Goal: Use online tool/utility: Utilize a website feature to perform a specific function

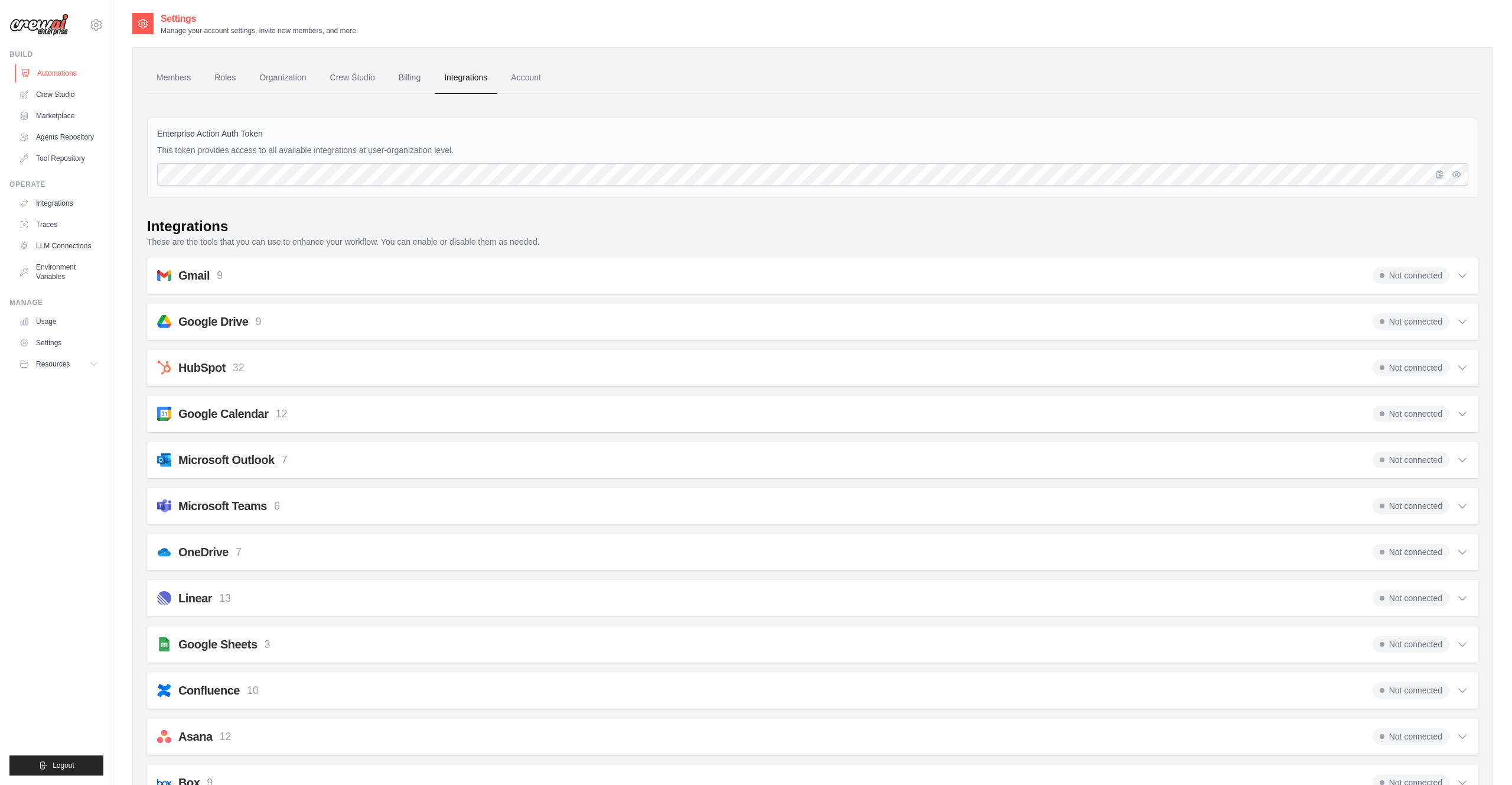
click at [60, 72] on link "Automations" at bounding box center [60, 73] width 89 height 19
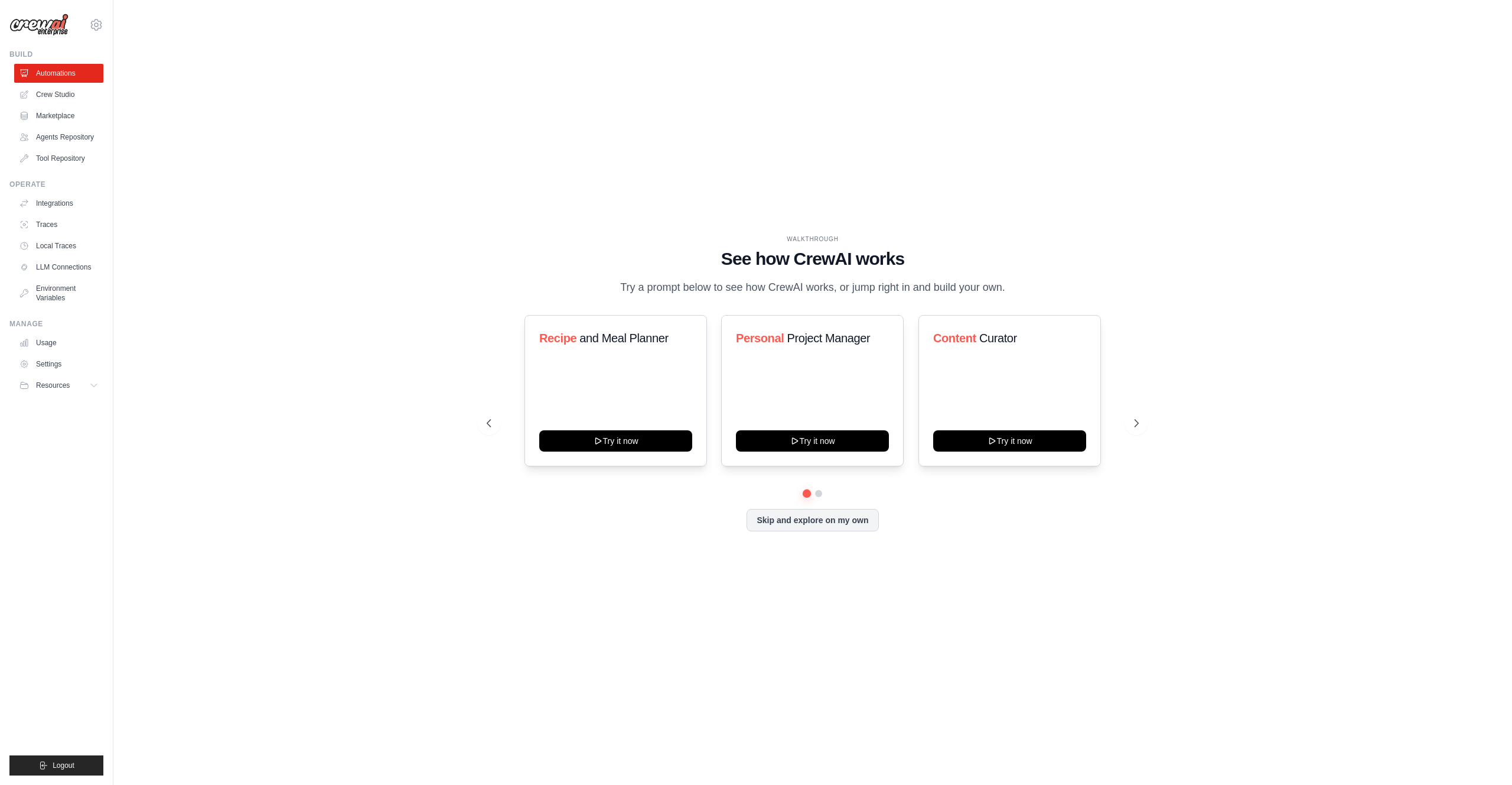
click at [1151, 423] on div "WALKTHROUGH See how [PERSON_NAME] works Try a prompt below to see how [PERSON_N…" at bounding box center [812, 392] width 1361 height 761
click at [1141, 428] on icon at bounding box center [1138, 423] width 12 height 12
click at [493, 426] on icon at bounding box center [488, 423] width 12 height 12
click at [601, 441] on button "Try it now" at bounding box center [616, 439] width 153 height 21
click at [1135, 435] on button at bounding box center [1136, 423] width 23 height 23
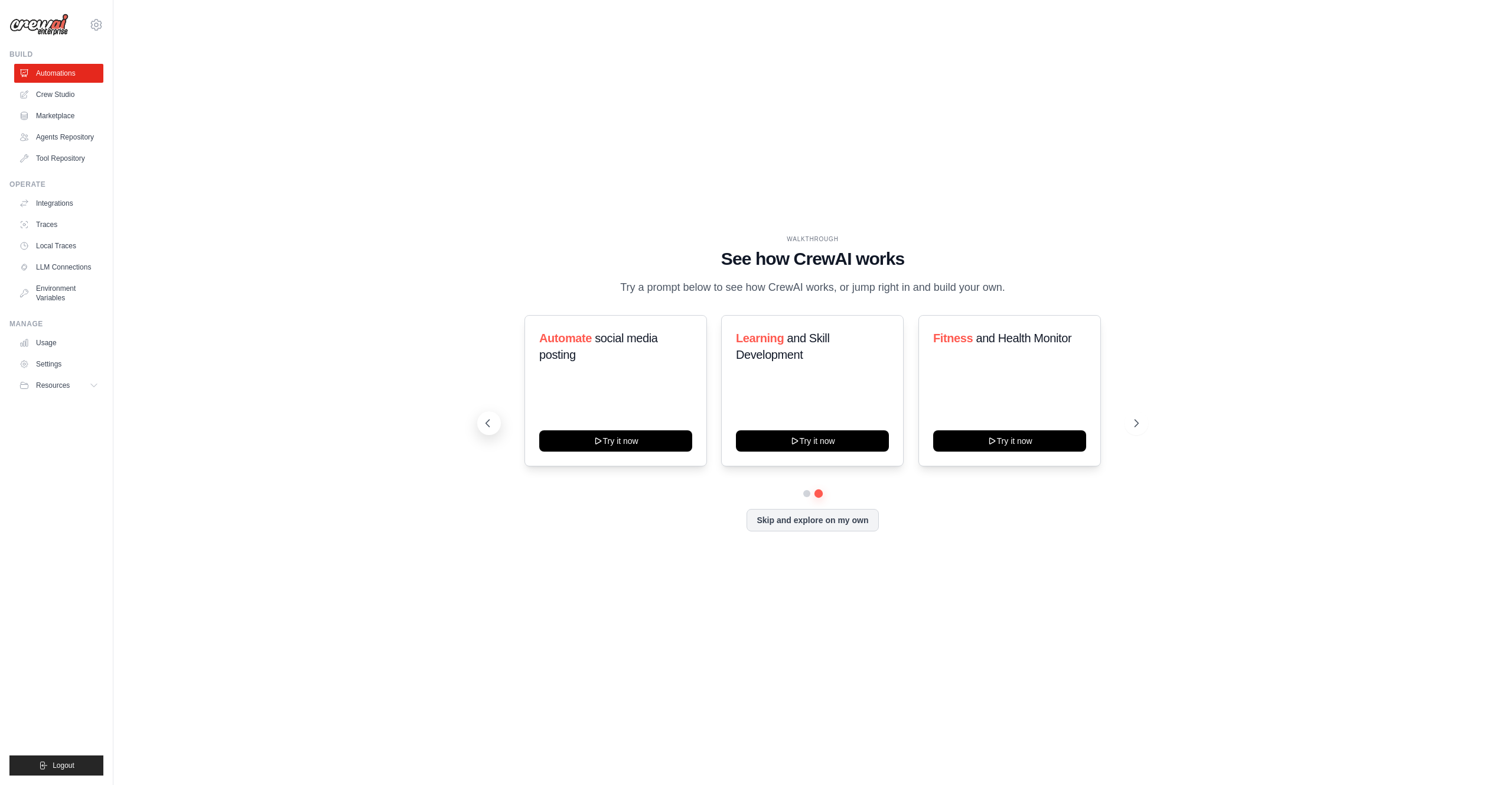
click at [494, 434] on button at bounding box center [489, 423] width 23 height 23
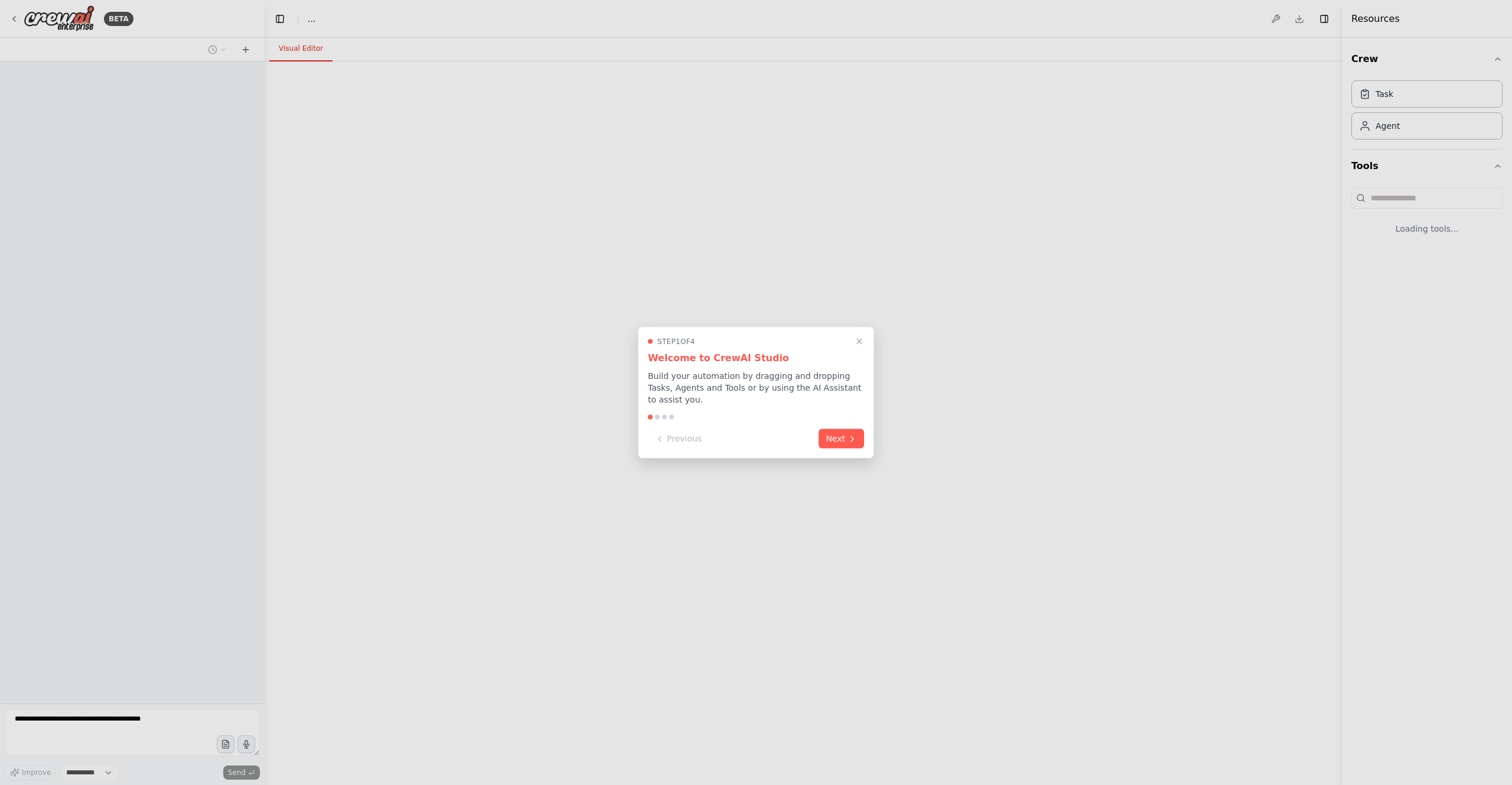
select select "****"
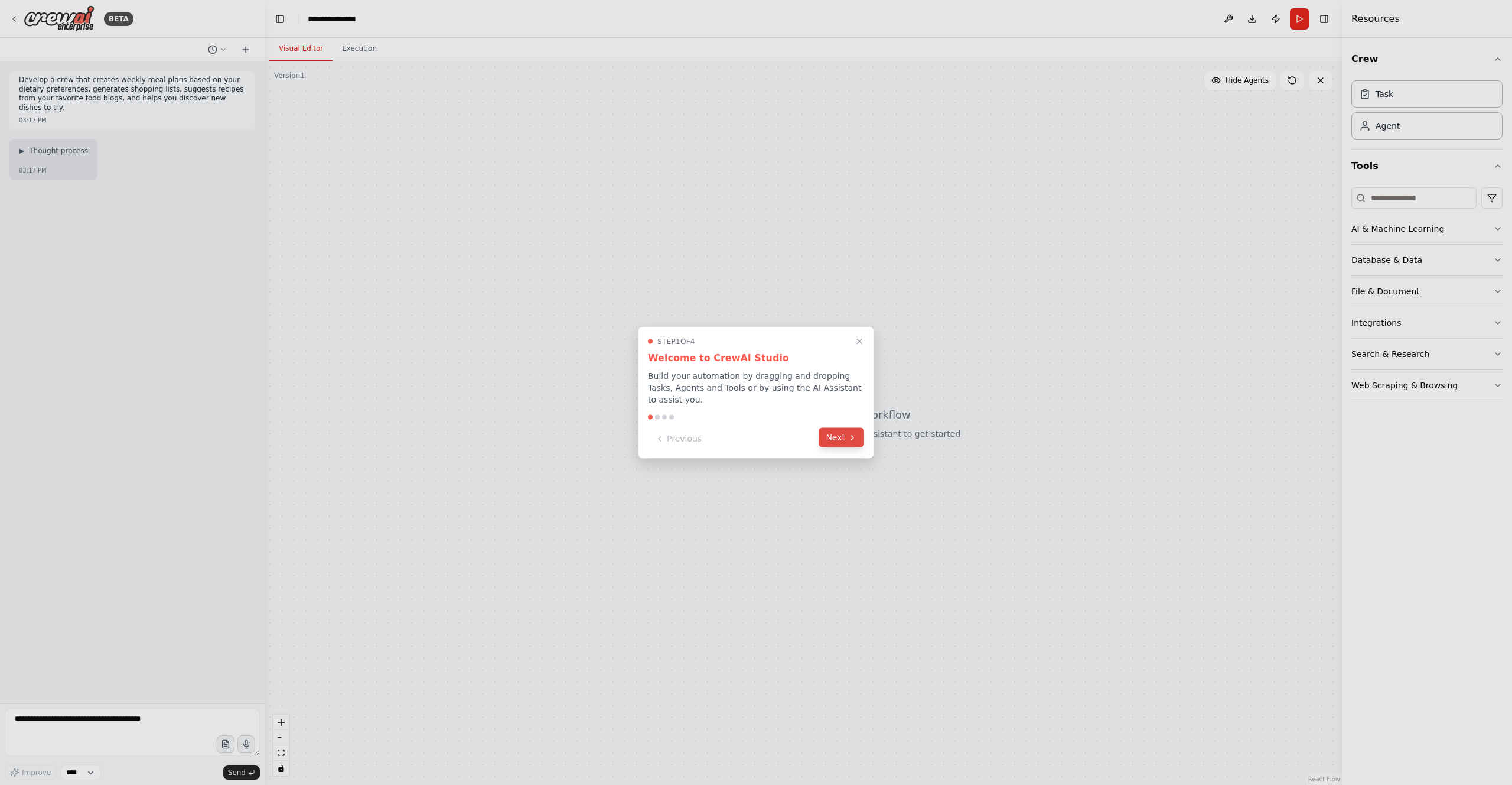
click at [847, 441] on button "Next" at bounding box center [842, 437] width 45 height 20
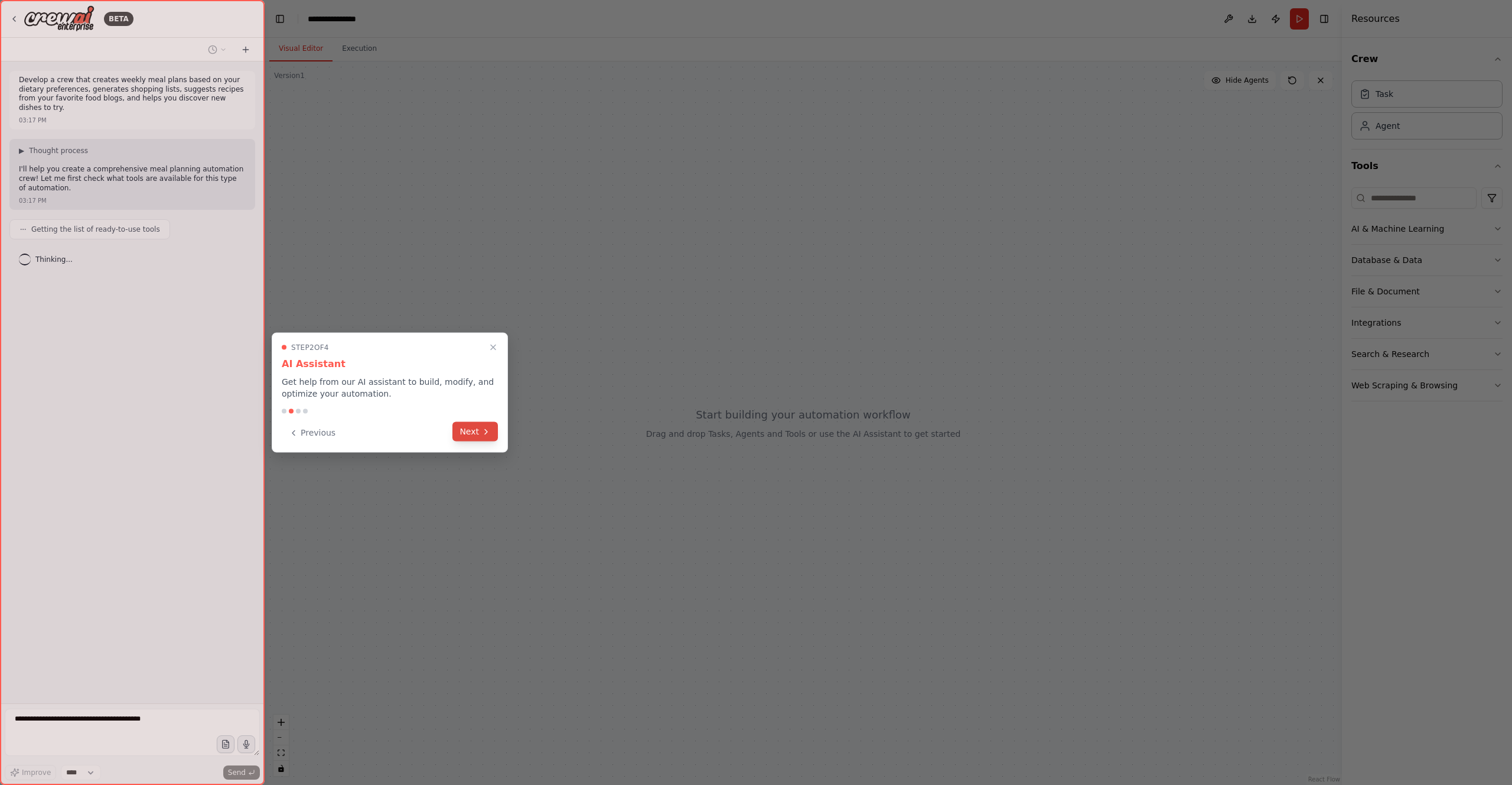
click at [478, 430] on button "Next" at bounding box center [475, 432] width 45 height 20
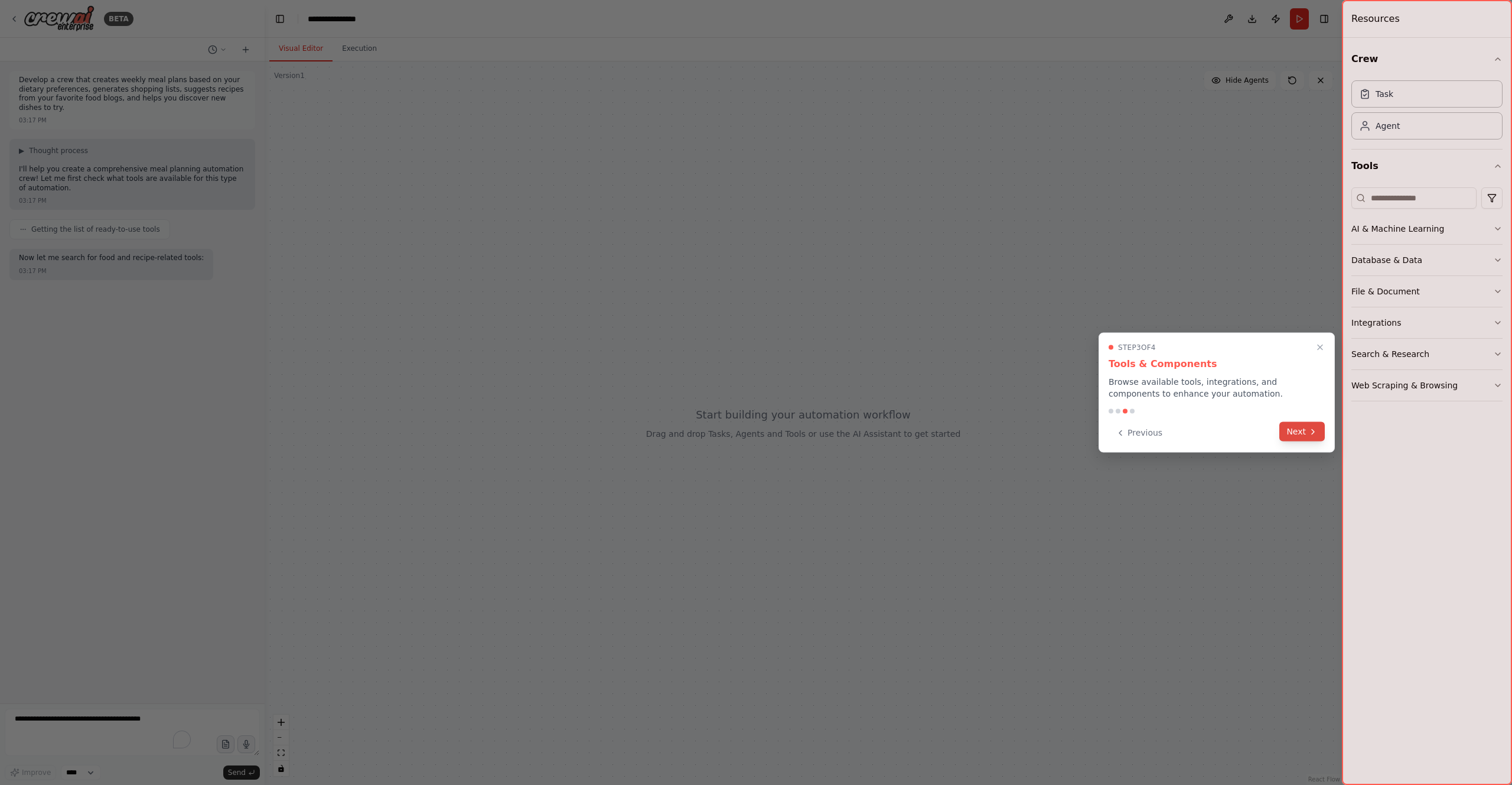
click at [1312, 434] on icon at bounding box center [1312, 431] width 2 height 4
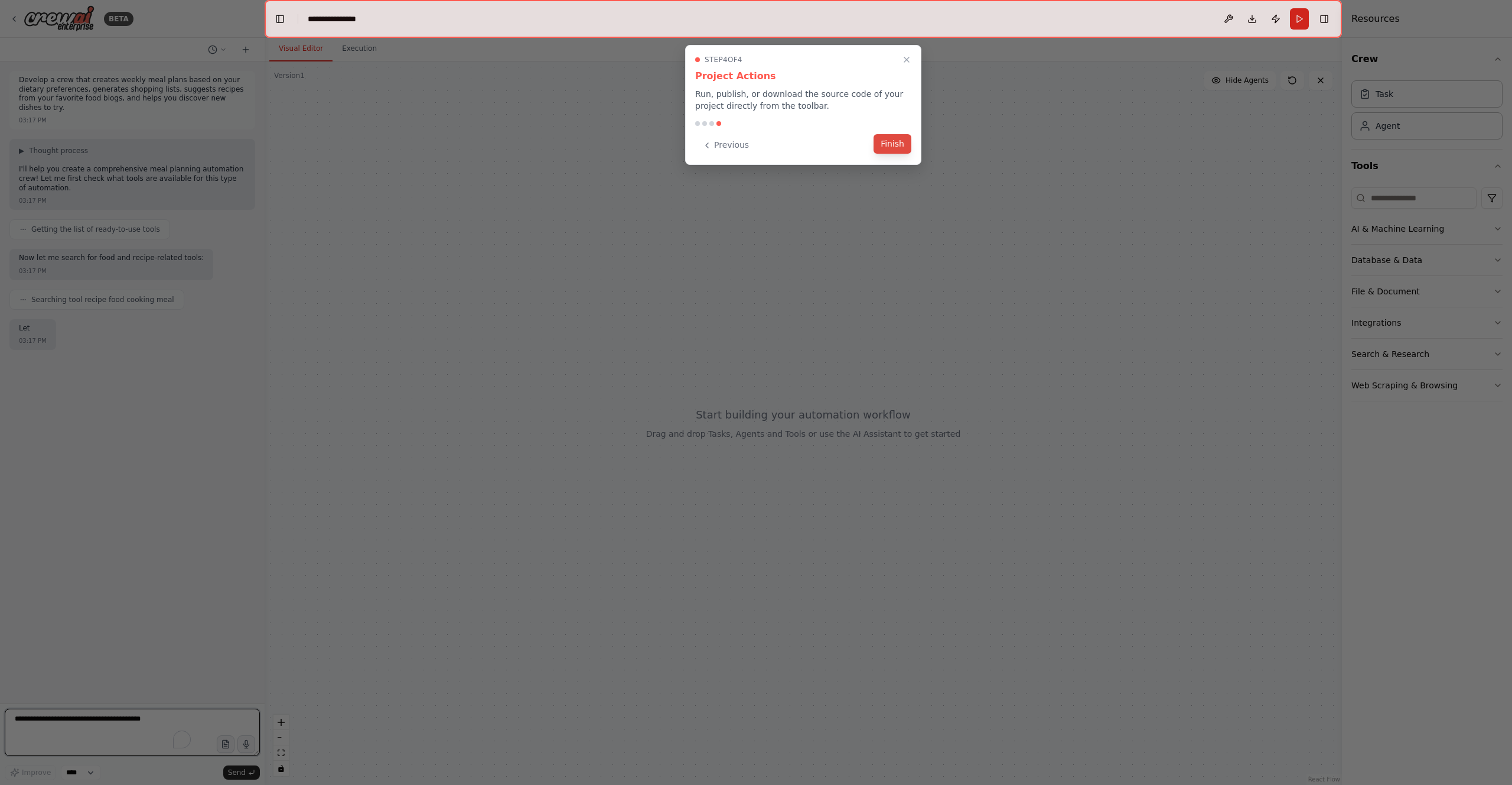
click at [893, 142] on button "Finish" at bounding box center [893, 143] width 38 height 20
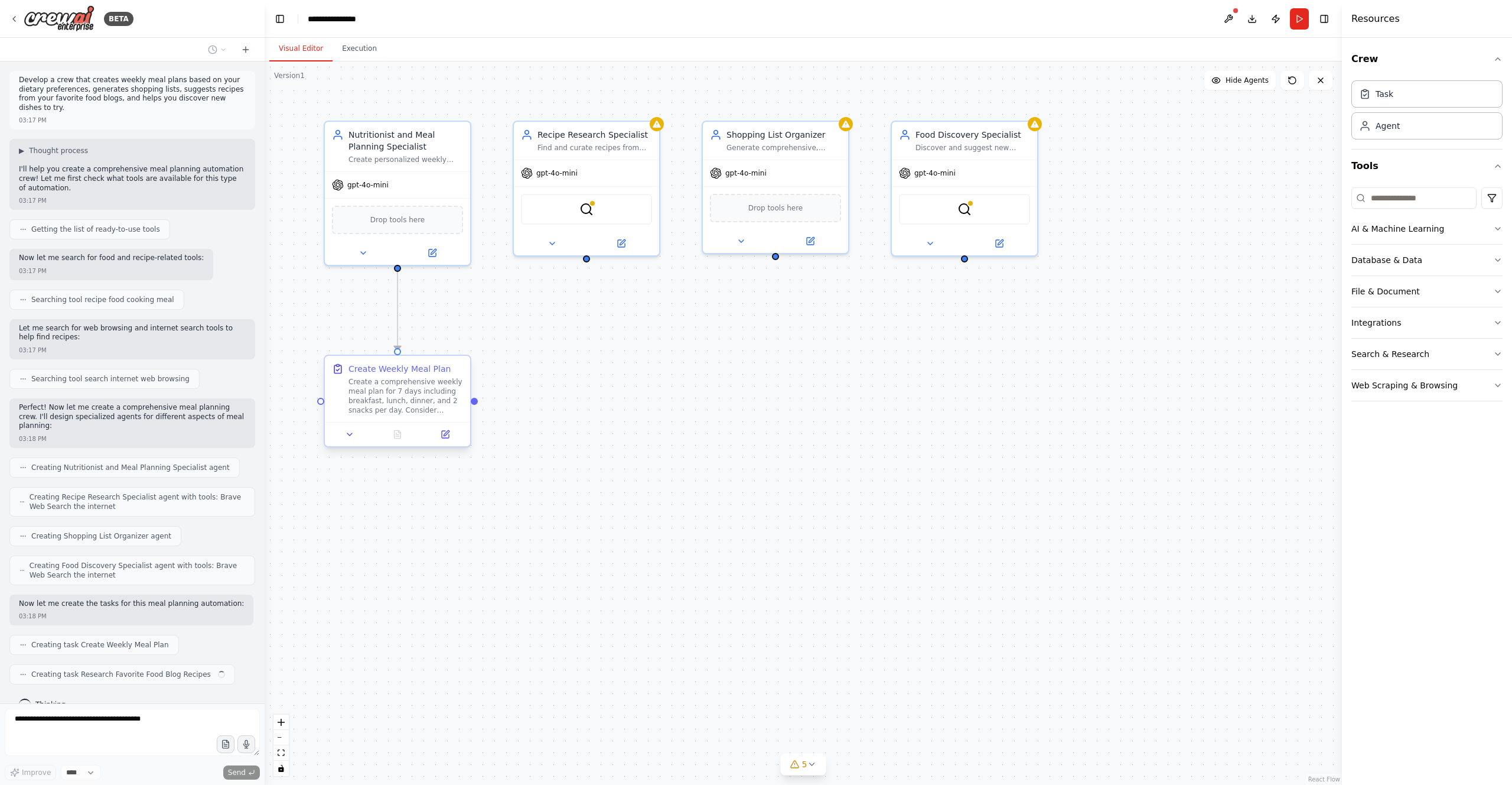
scroll to position [11, 0]
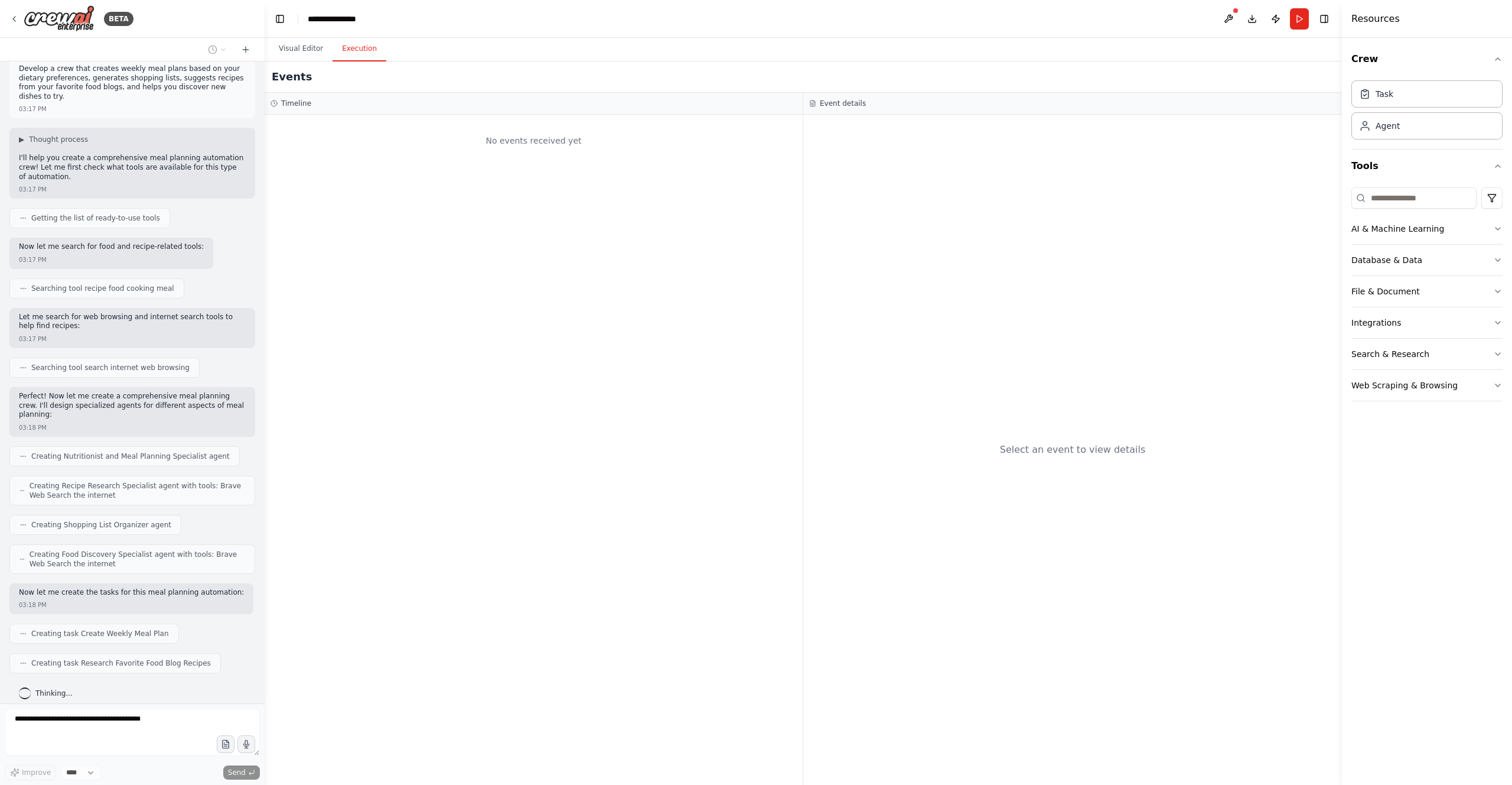
click at [360, 45] on button "Execution" at bounding box center [360, 49] width 54 height 25
click at [305, 47] on button "Visual Editor" at bounding box center [300, 49] width 63 height 25
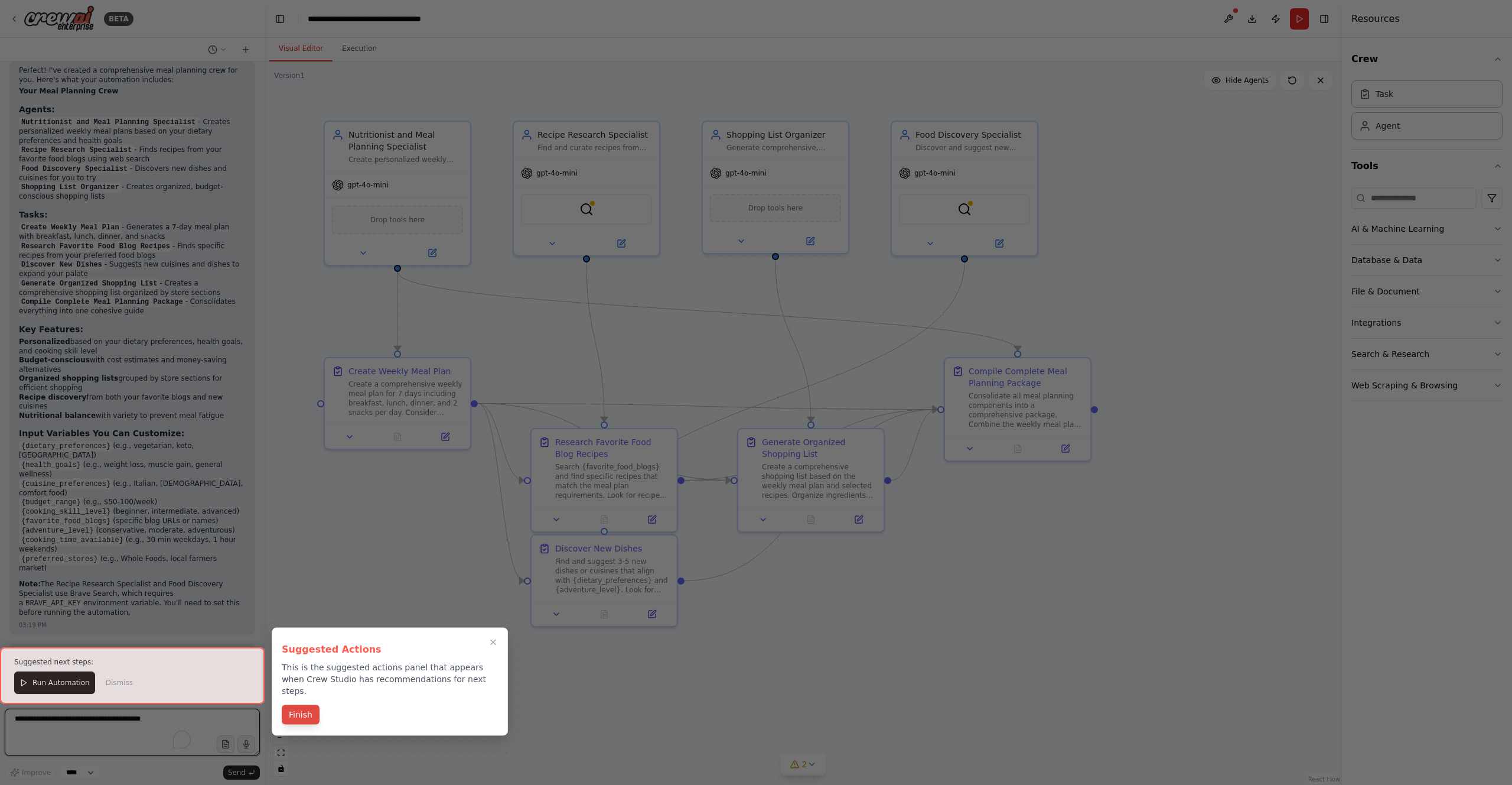
scroll to position [968, 0]
click at [299, 705] on button "Finish" at bounding box center [300, 715] width 38 height 20
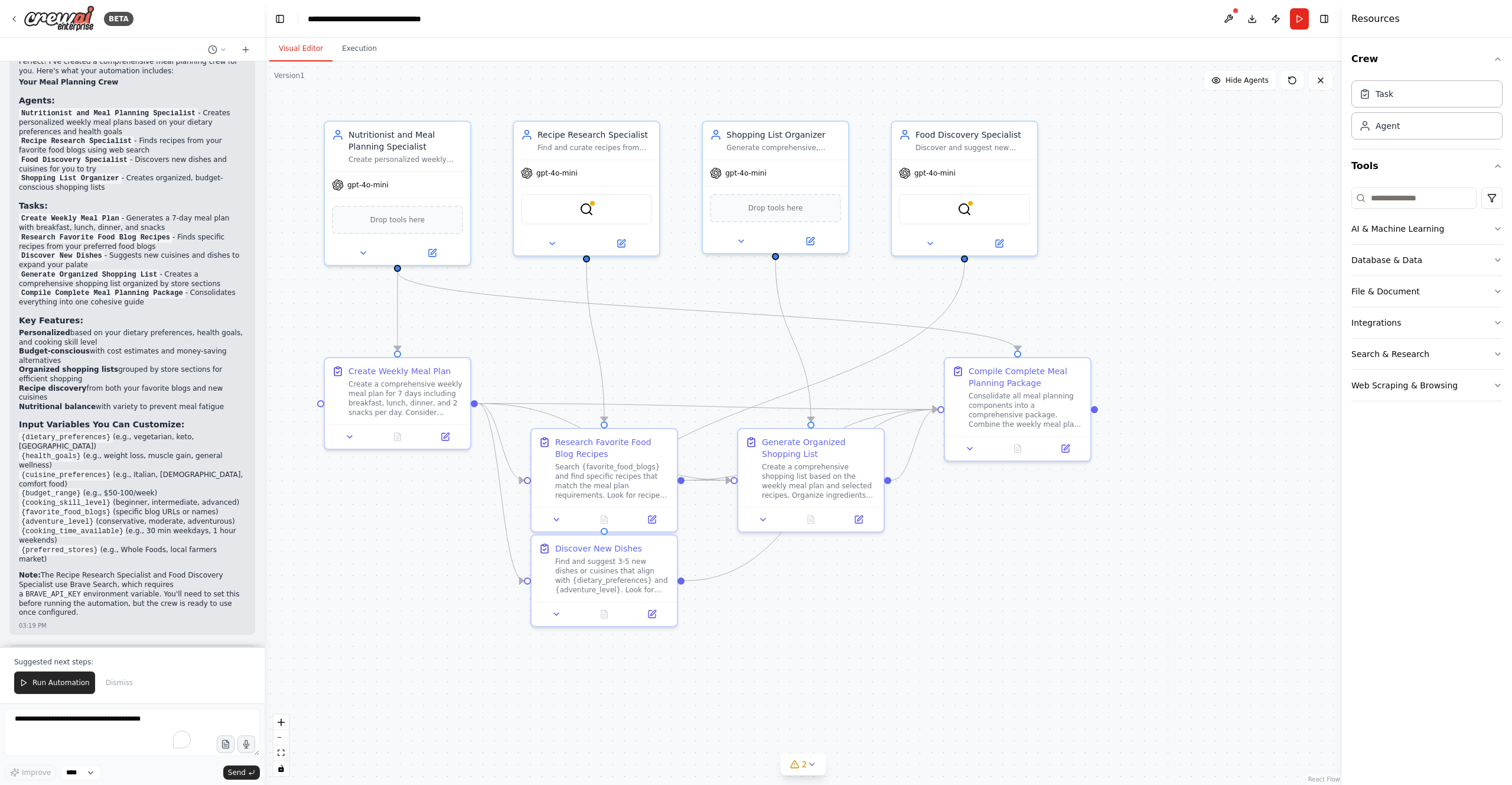
click at [48, 684] on span "Run Automation" at bounding box center [61, 683] width 57 height 10
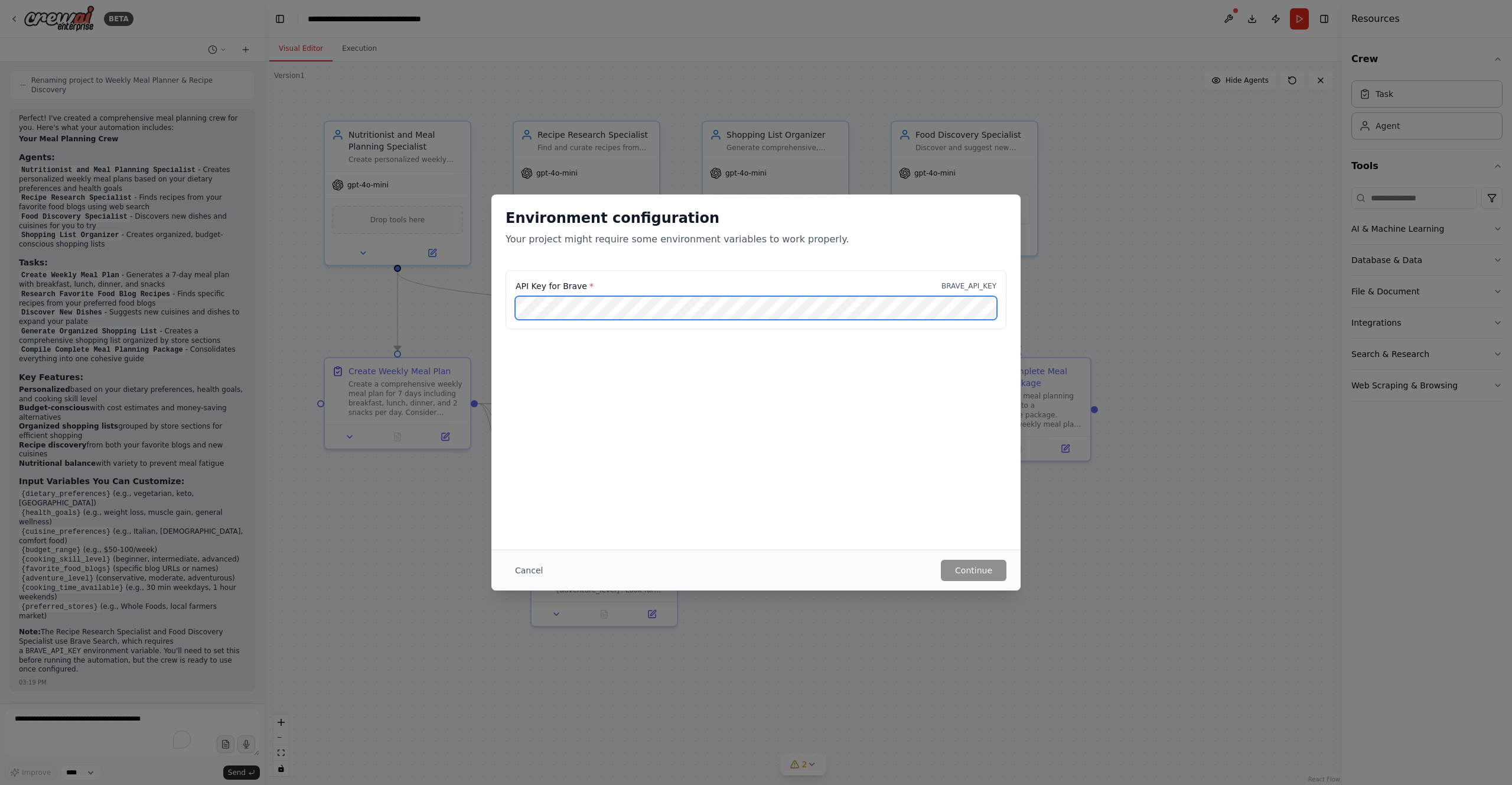
click at [418, 291] on div "Environment configuration Your project might require some environment variables…" at bounding box center [756, 392] width 1512 height 785
drag, startPoint x: 647, startPoint y: 288, endPoint x: 640, endPoint y: 291, distance: 7.6
click at [643, 290] on div "API Key for Brave * BRAVE_API_KEY" at bounding box center [756, 286] width 481 height 12
click at [530, 566] on button "Cancel" at bounding box center [529, 570] width 47 height 21
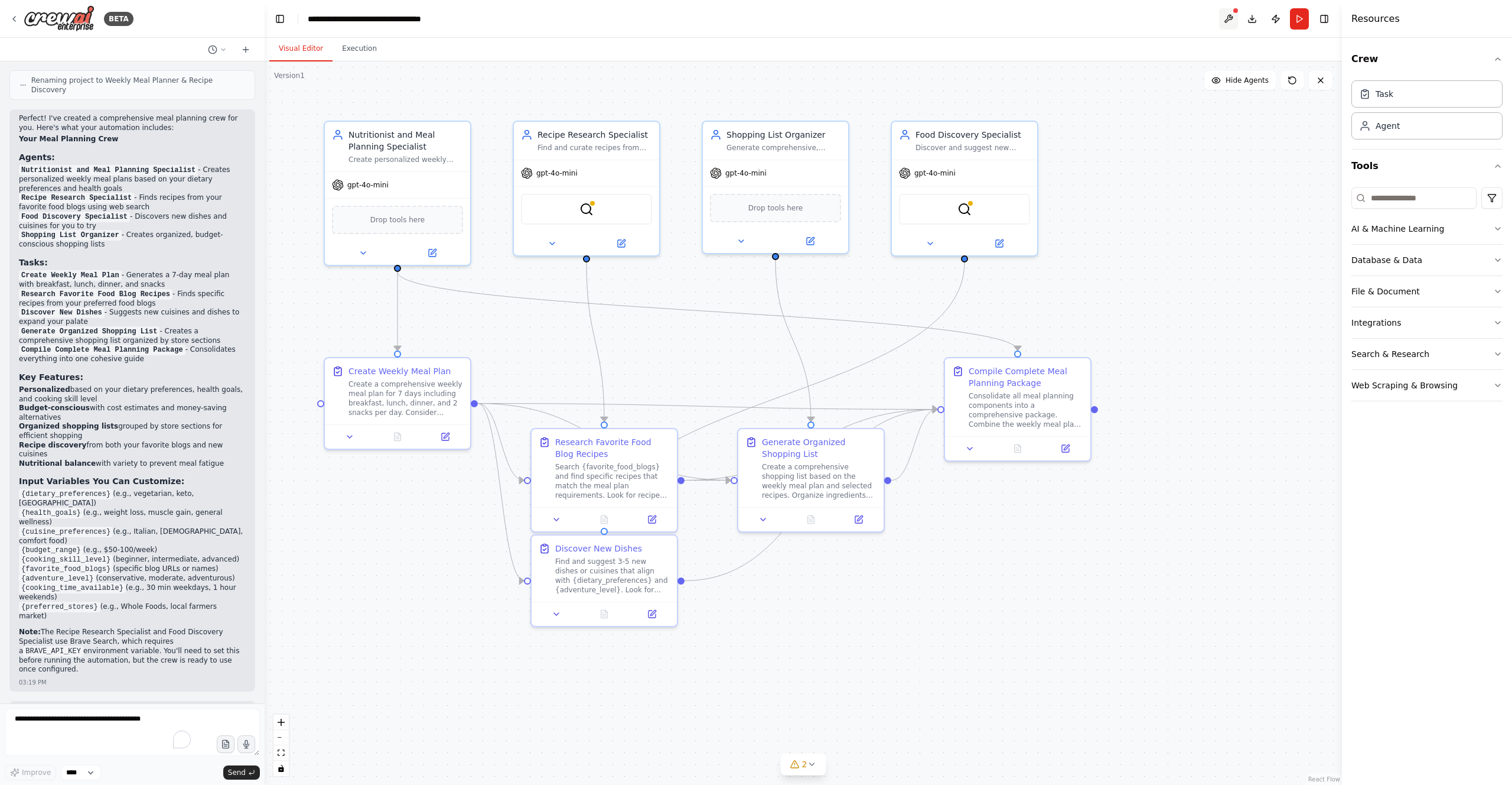
click at [1231, 15] on button at bounding box center [1228, 18] width 19 height 21
click at [1399, 257] on div "Database & Data" at bounding box center [1386, 260] width 71 height 12
click at [1440, 429] on button "File & Document" at bounding box center [1426, 429] width 151 height 31
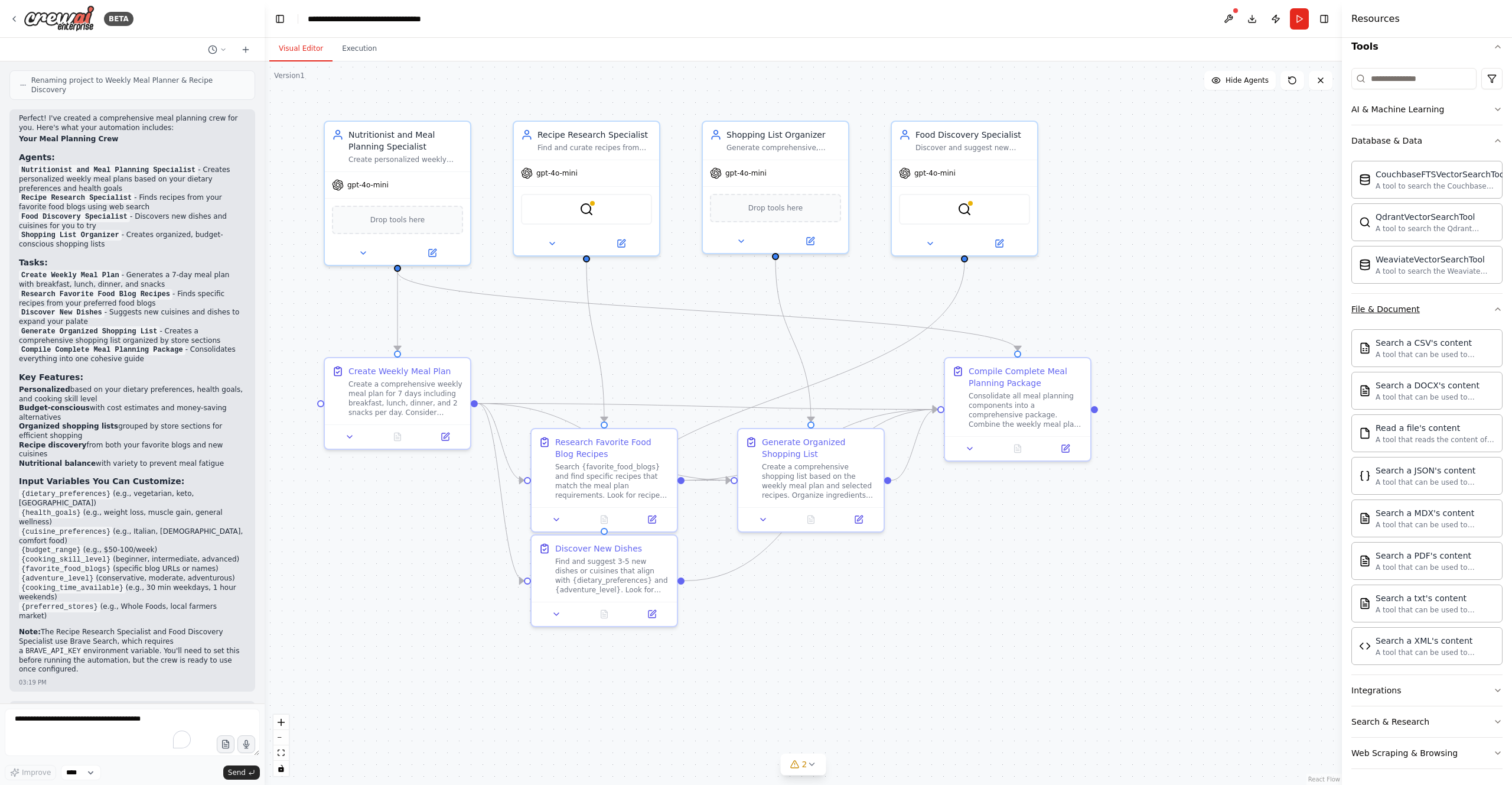
scroll to position [121, 0]
click at [1435, 311] on button "File & Document" at bounding box center [1426, 308] width 151 height 31
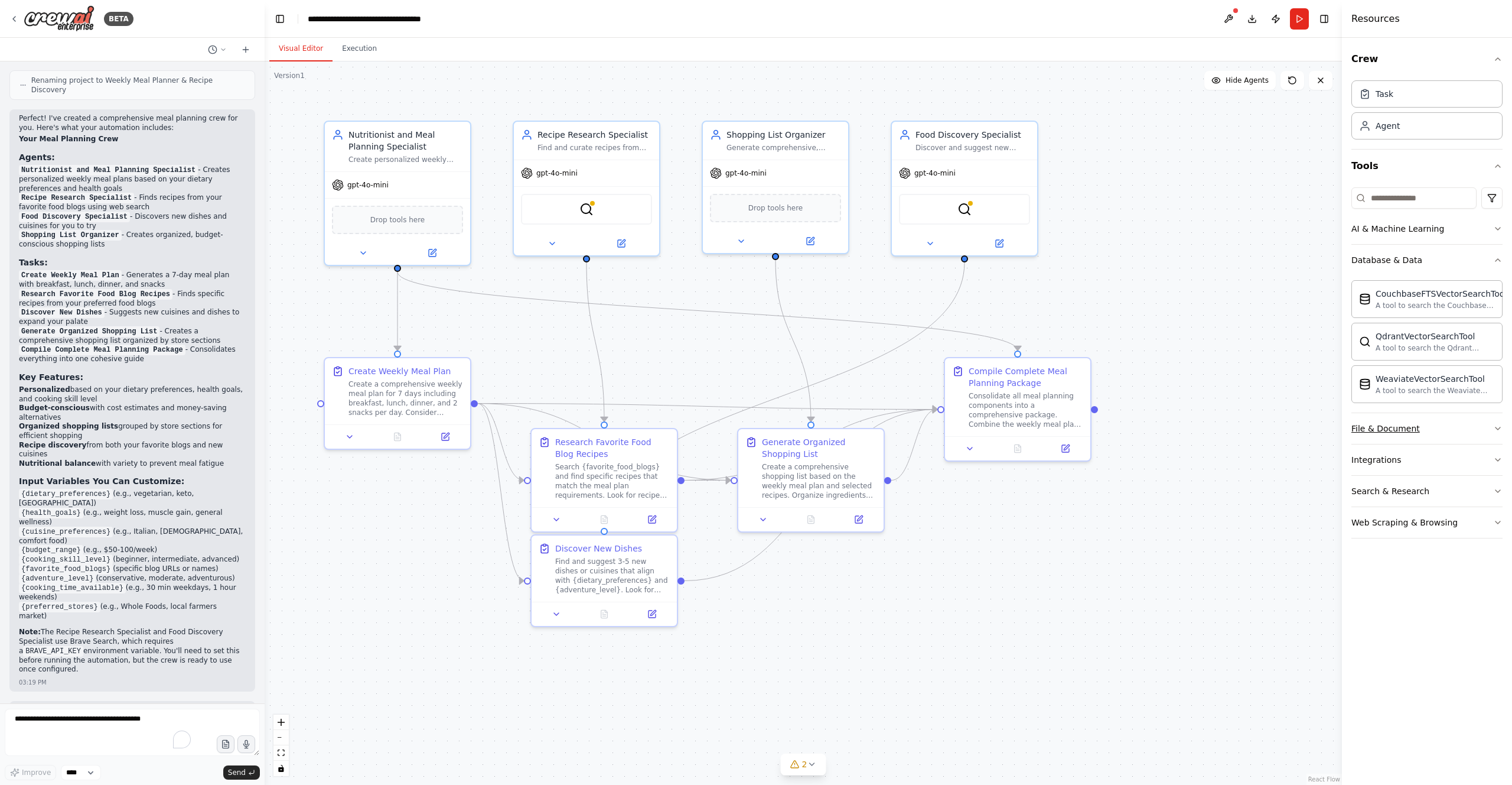
click at [1405, 432] on div "File & Document" at bounding box center [1386, 429] width 69 height 12
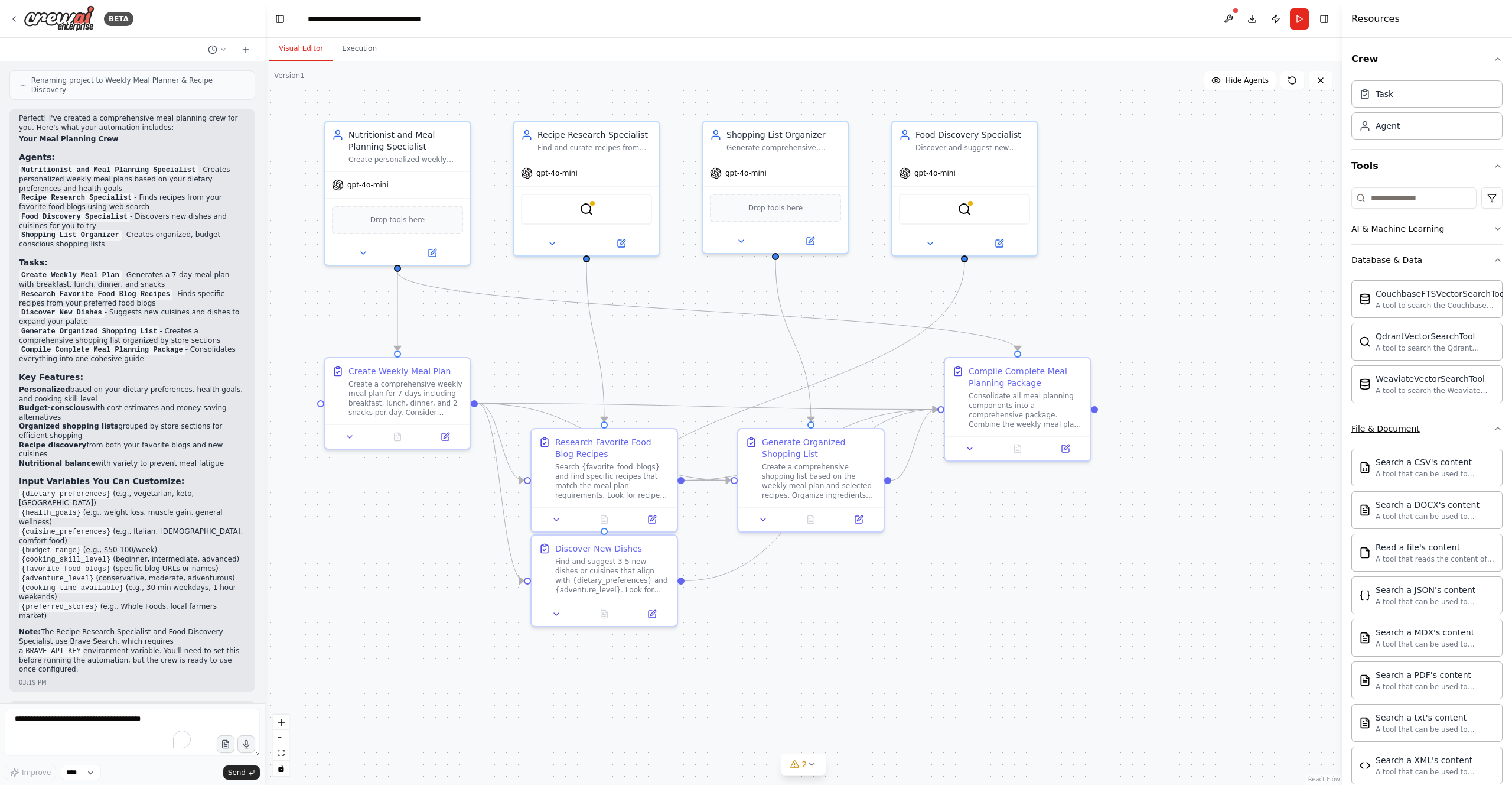
click at [1431, 431] on button "File & Document" at bounding box center [1426, 429] width 151 height 31
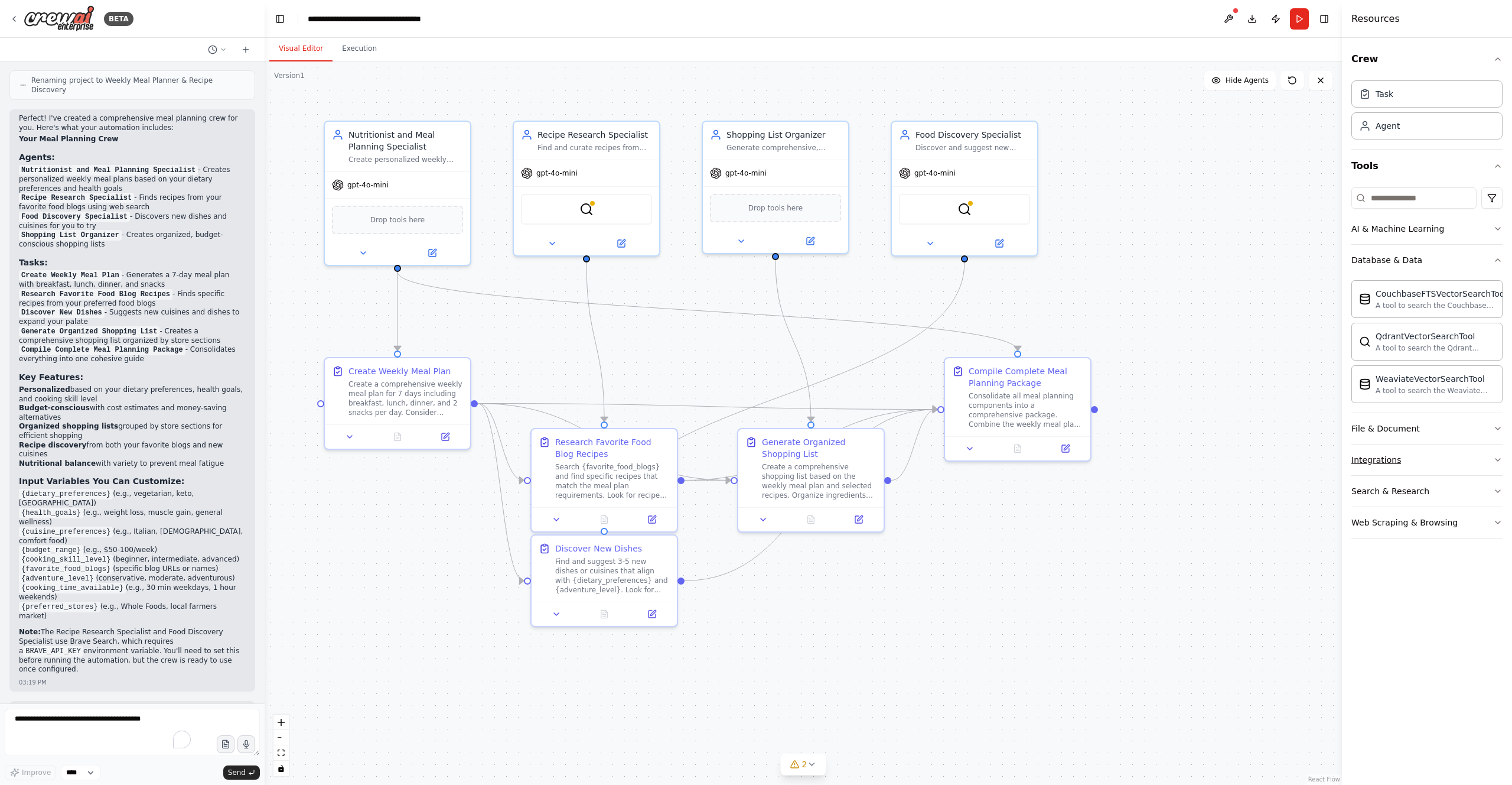
click at [1419, 454] on button "Integrations" at bounding box center [1426, 459] width 151 height 31
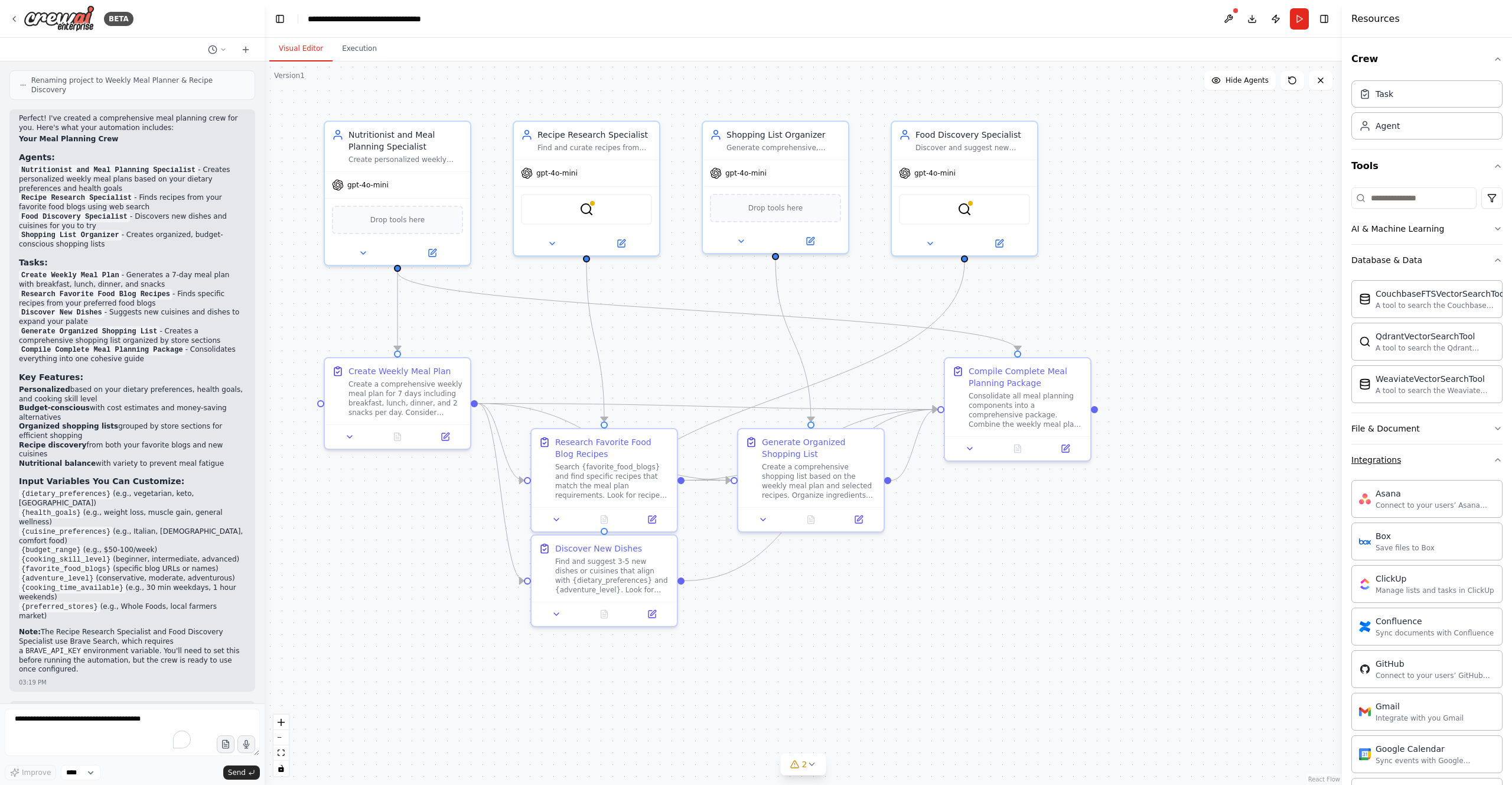
click at [1419, 454] on button "Integrations" at bounding box center [1426, 459] width 151 height 31
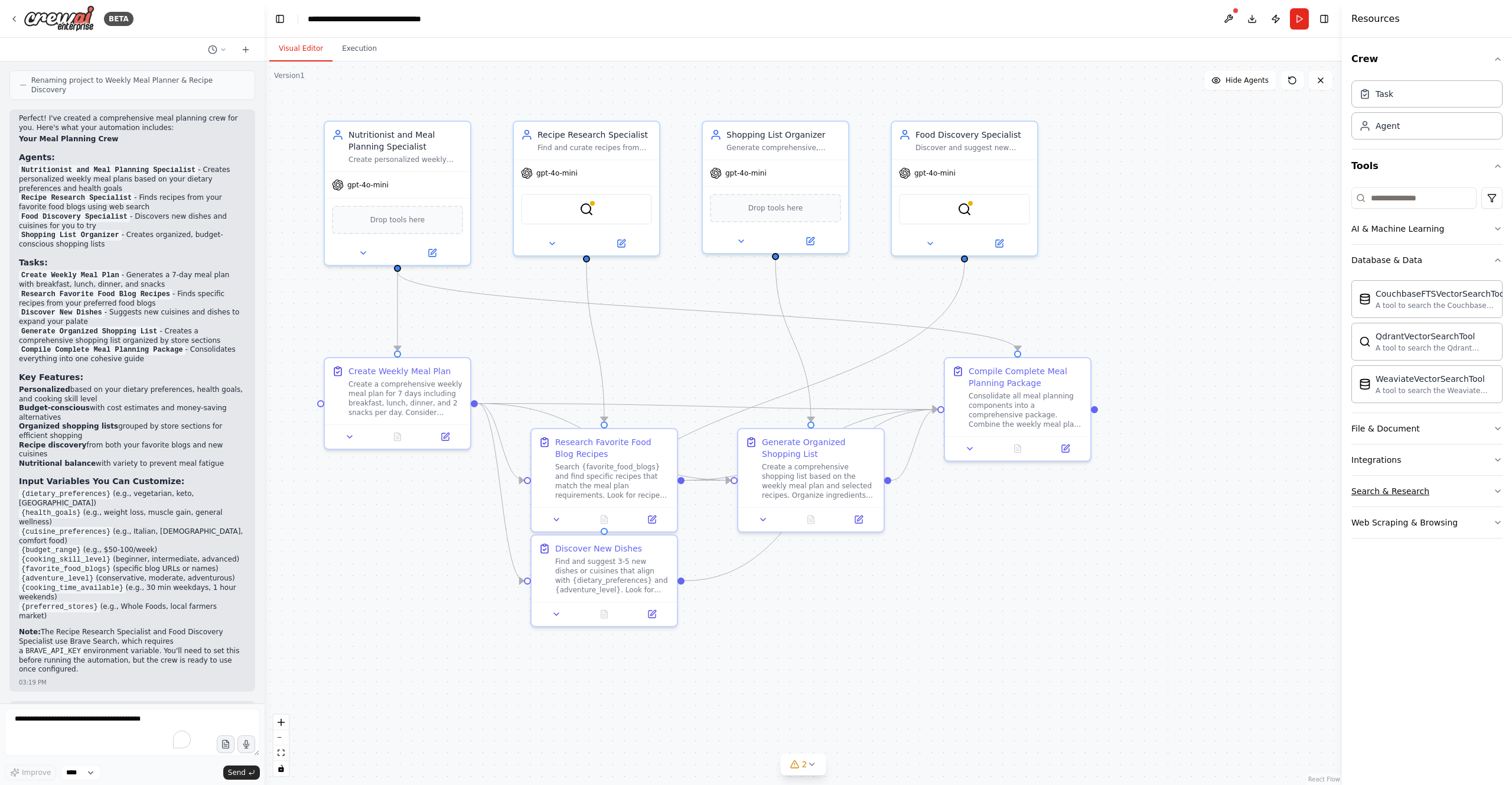
click at [1432, 489] on button "Search & Research" at bounding box center [1426, 491] width 151 height 31
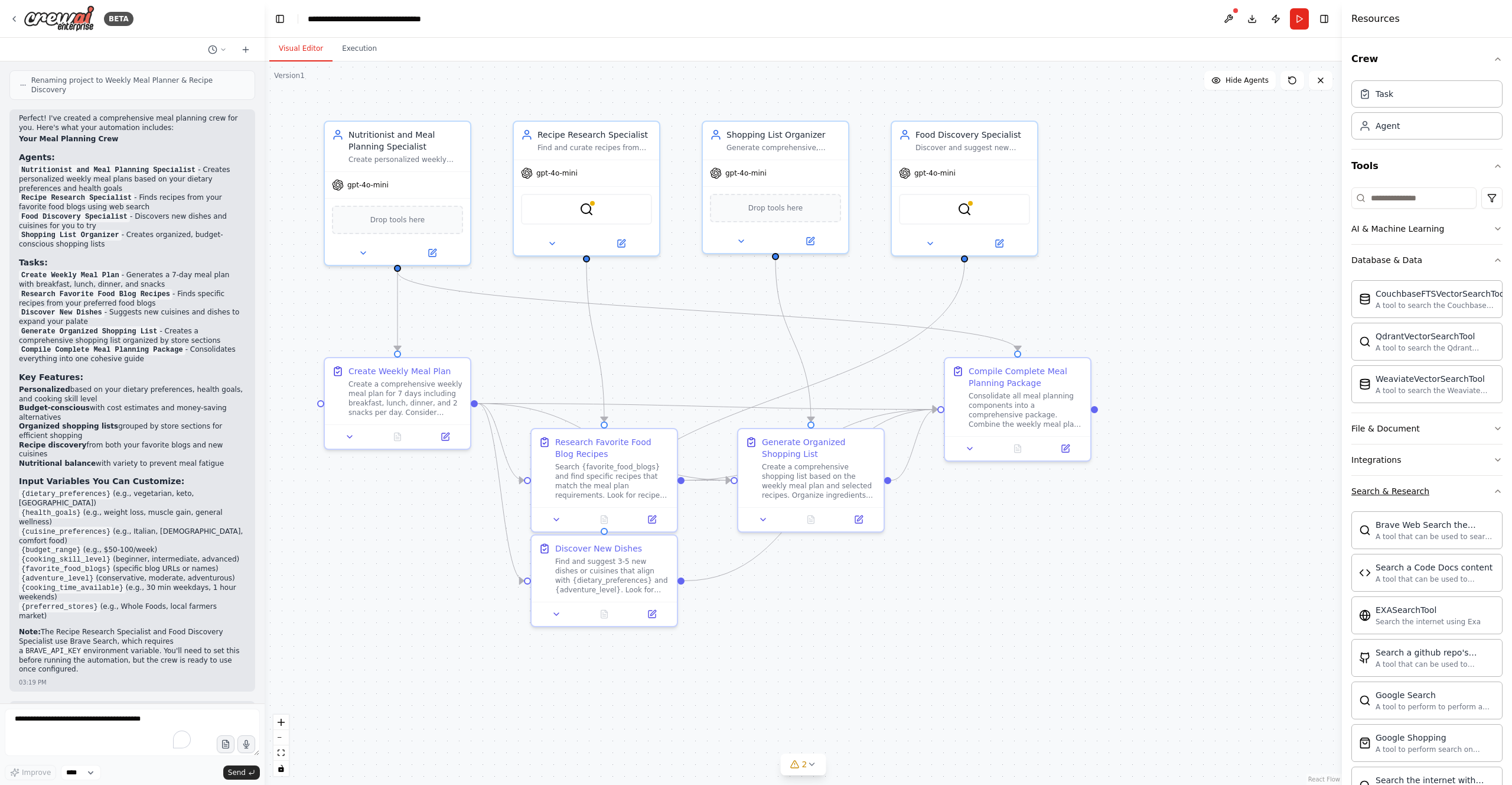
click at [1440, 484] on button "Search & Research" at bounding box center [1426, 491] width 151 height 31
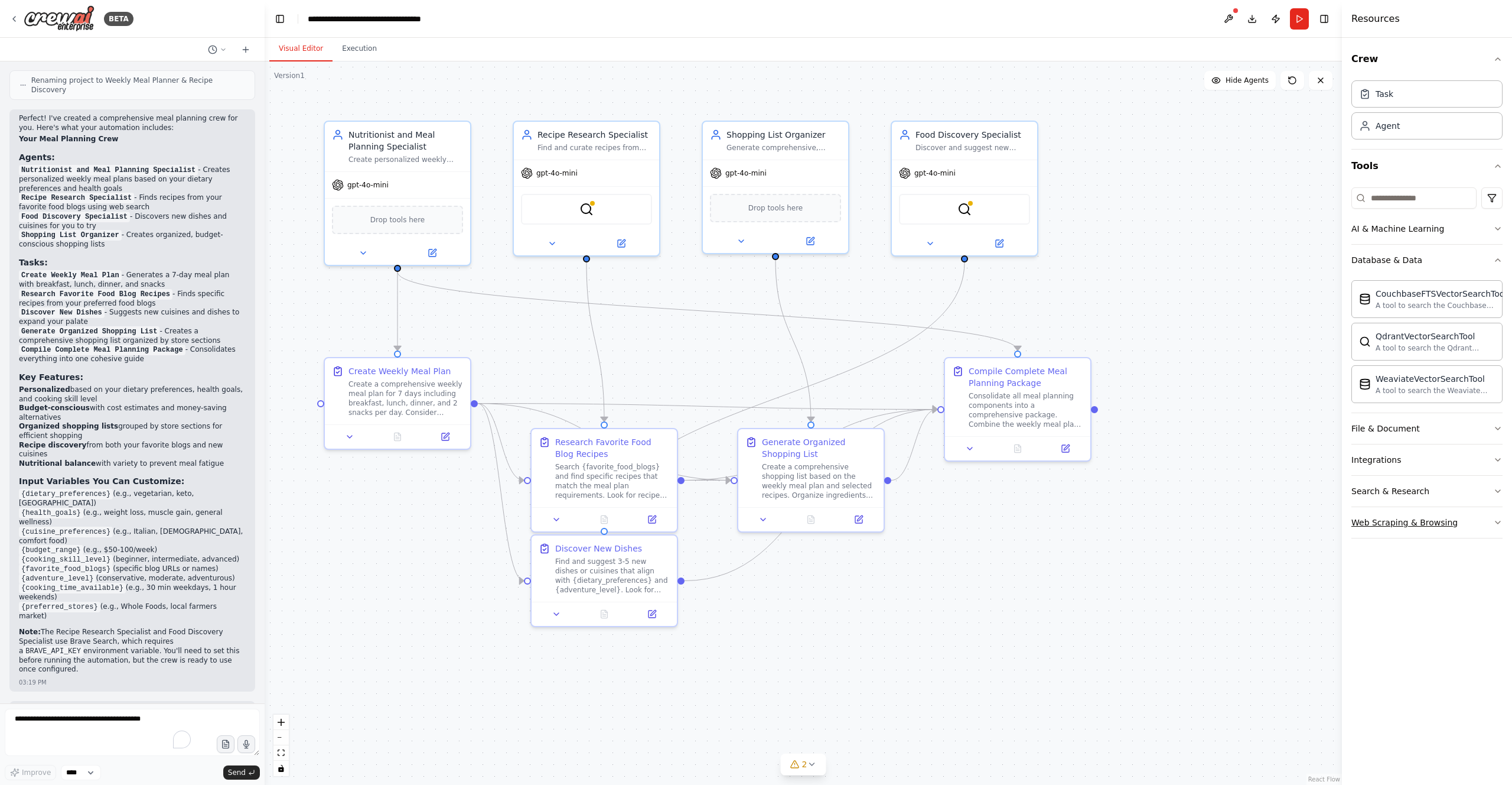
click at [1464, 518] on button "Web Scraping & Browsing" at bounding box center [1426, 522] width 151 height 31
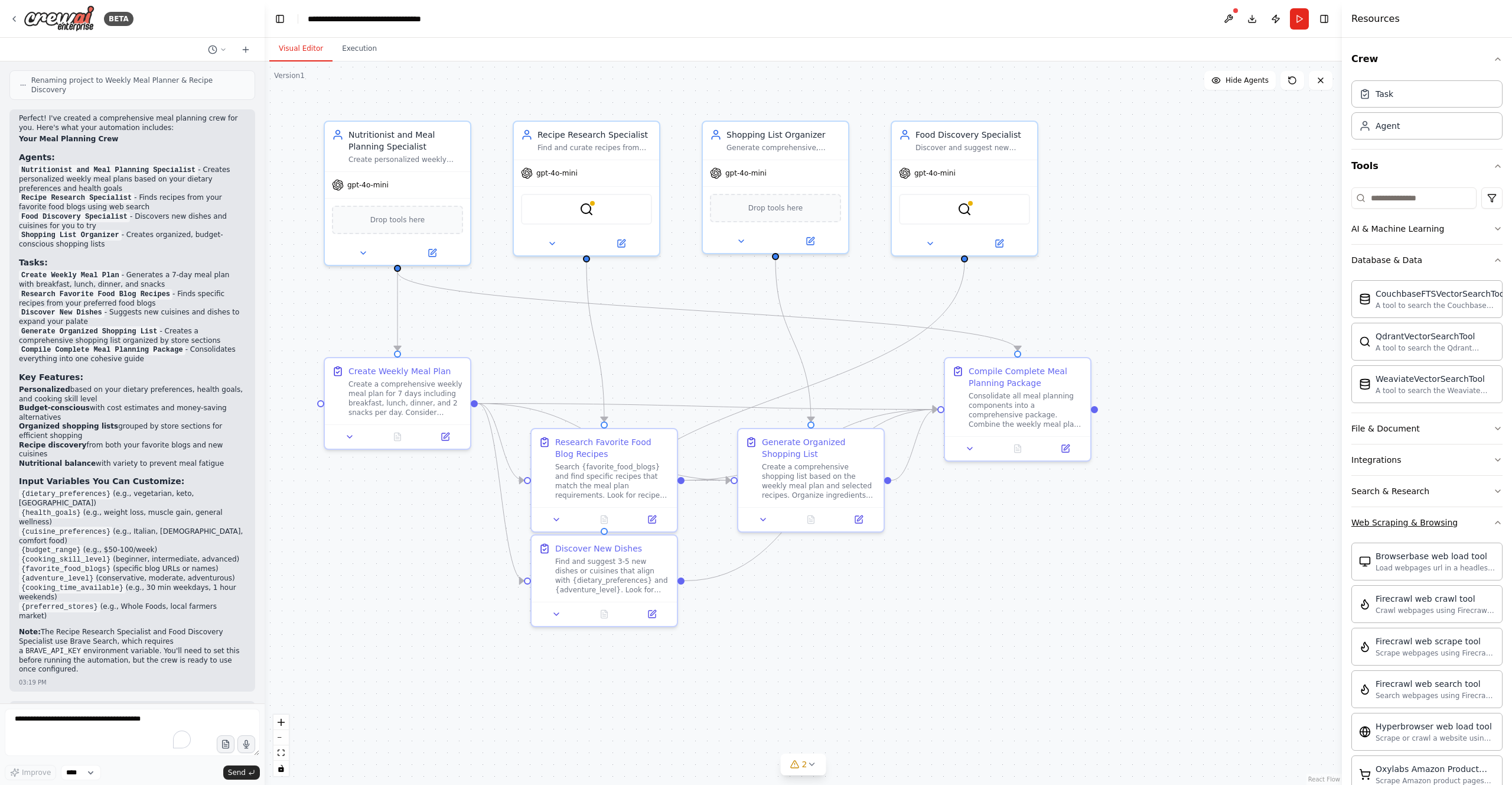
click at [1462, 518] on button "Web Scraping & Browsing" at bounding box center [1426, 522] width 151 height 31
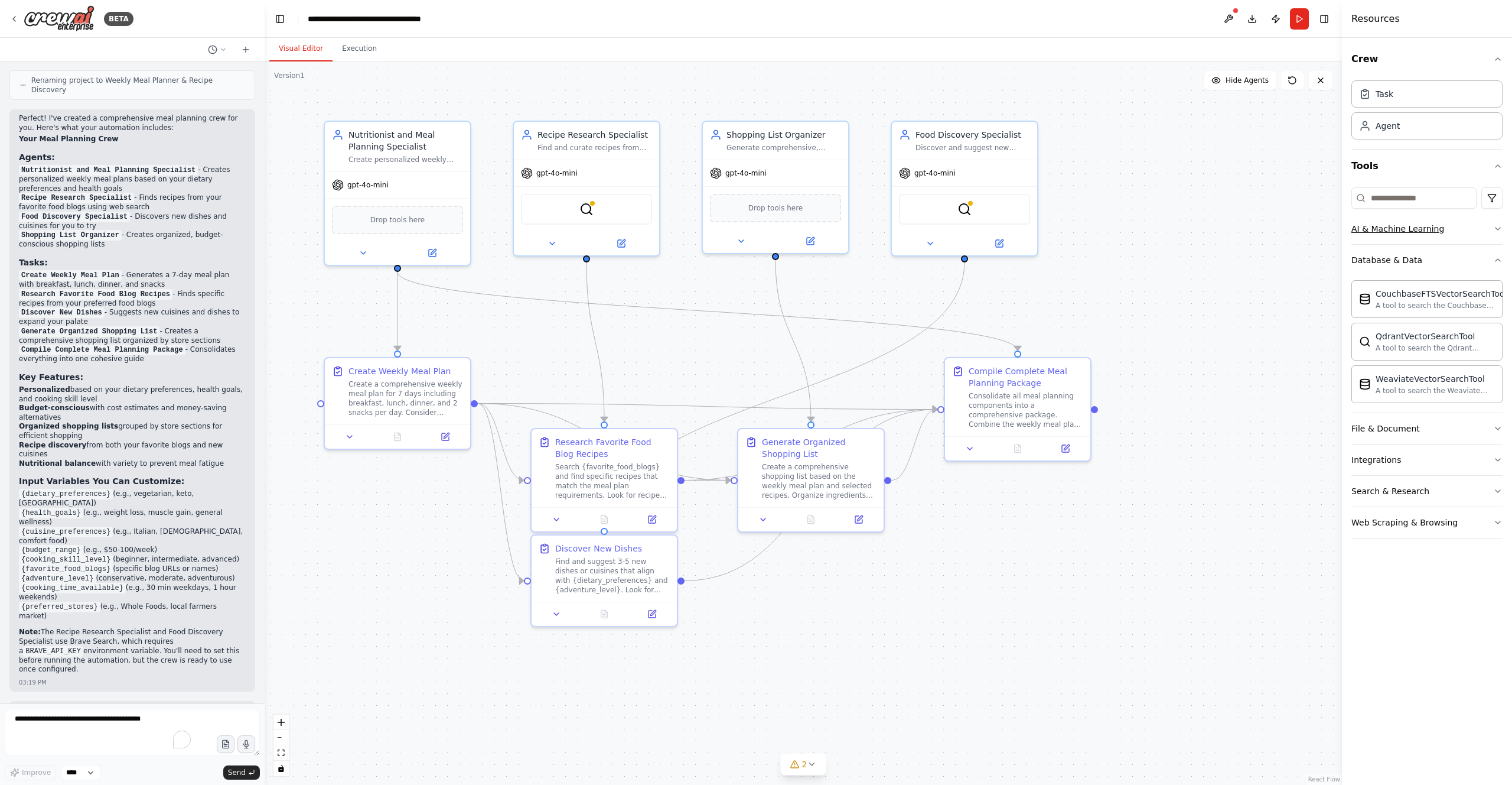
click at [1413, 230] on div "AI & Machine Learning" at bounding box center [1397, 229] width 93 height 12
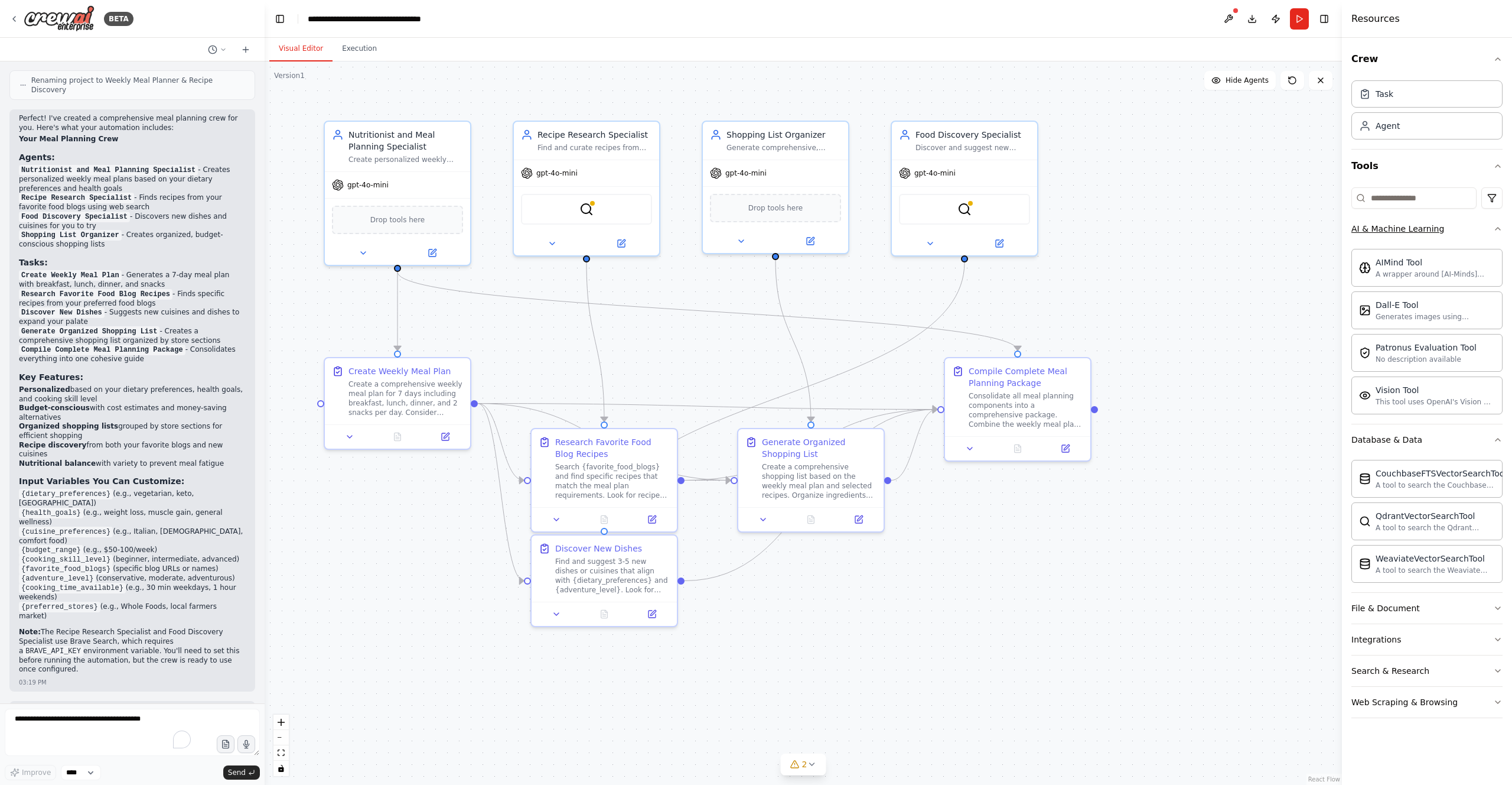
click at [1458, 234] on button "AI & Machine Learning" at bounding box center [1426, 229] width 151 height 31
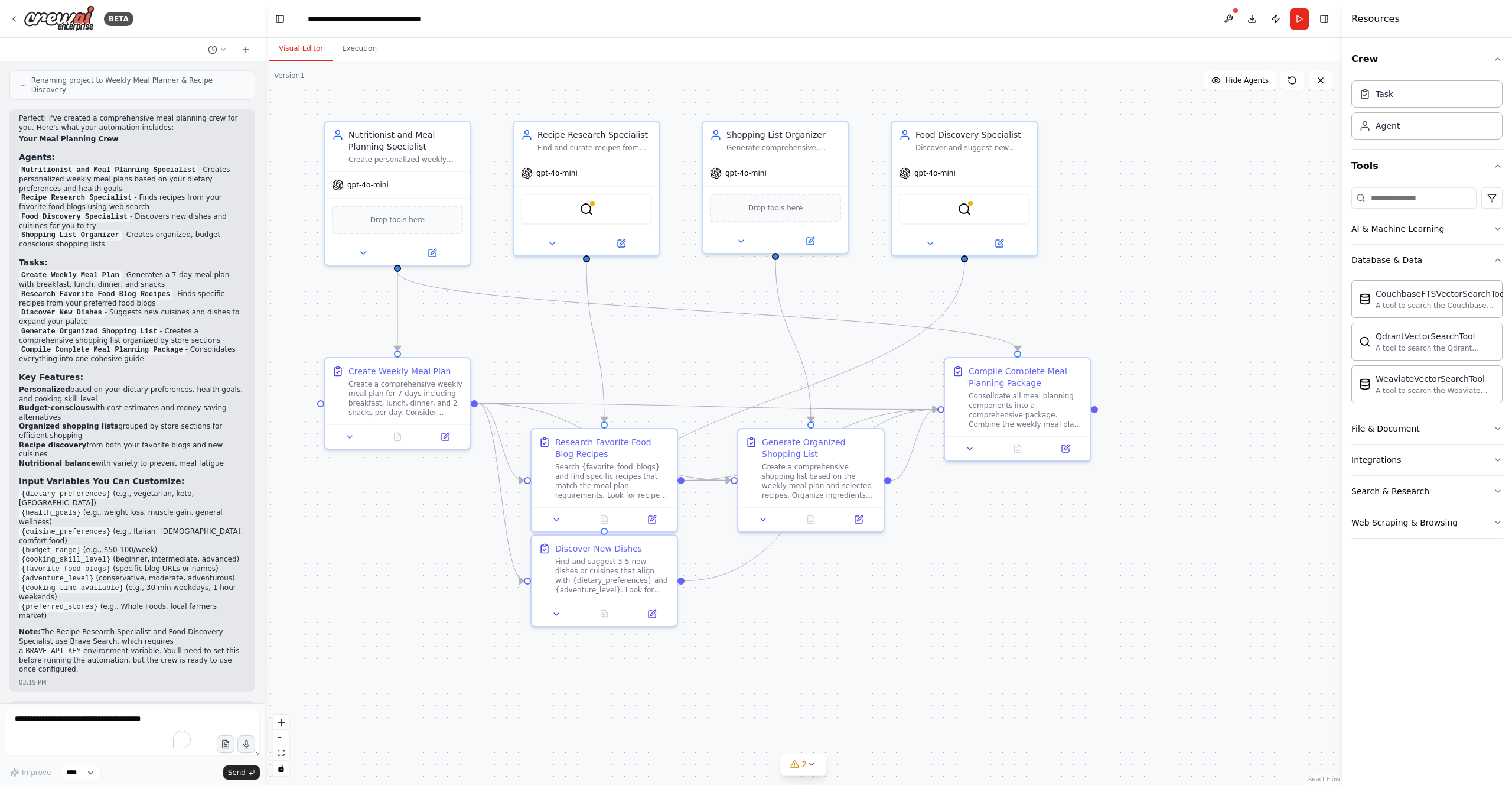
click at [1131, 563] on div ".deletable-edge-delete-btn { width: 20px; height: 20px; border: 0px solid #ffff…" at bounding box center [803, 423] width 1077 height 724
click at [591, 476] on div "Search {favorite_food_blogs} and find specific recipes that match the meal plan…" at bounding box center [613, 478] width 115 height 38
click at [627, 487] on div "Search {favorite_food_blogs} and find specific recipes that match the meal plan…" at bounding box center [613, 478] width 115 height 38
click at [410, 390] on div "Create a comprehensive weekly meal plan for 7 days including breakfast, lunch, …" at bounding box center [406, 396] width 115 height 38
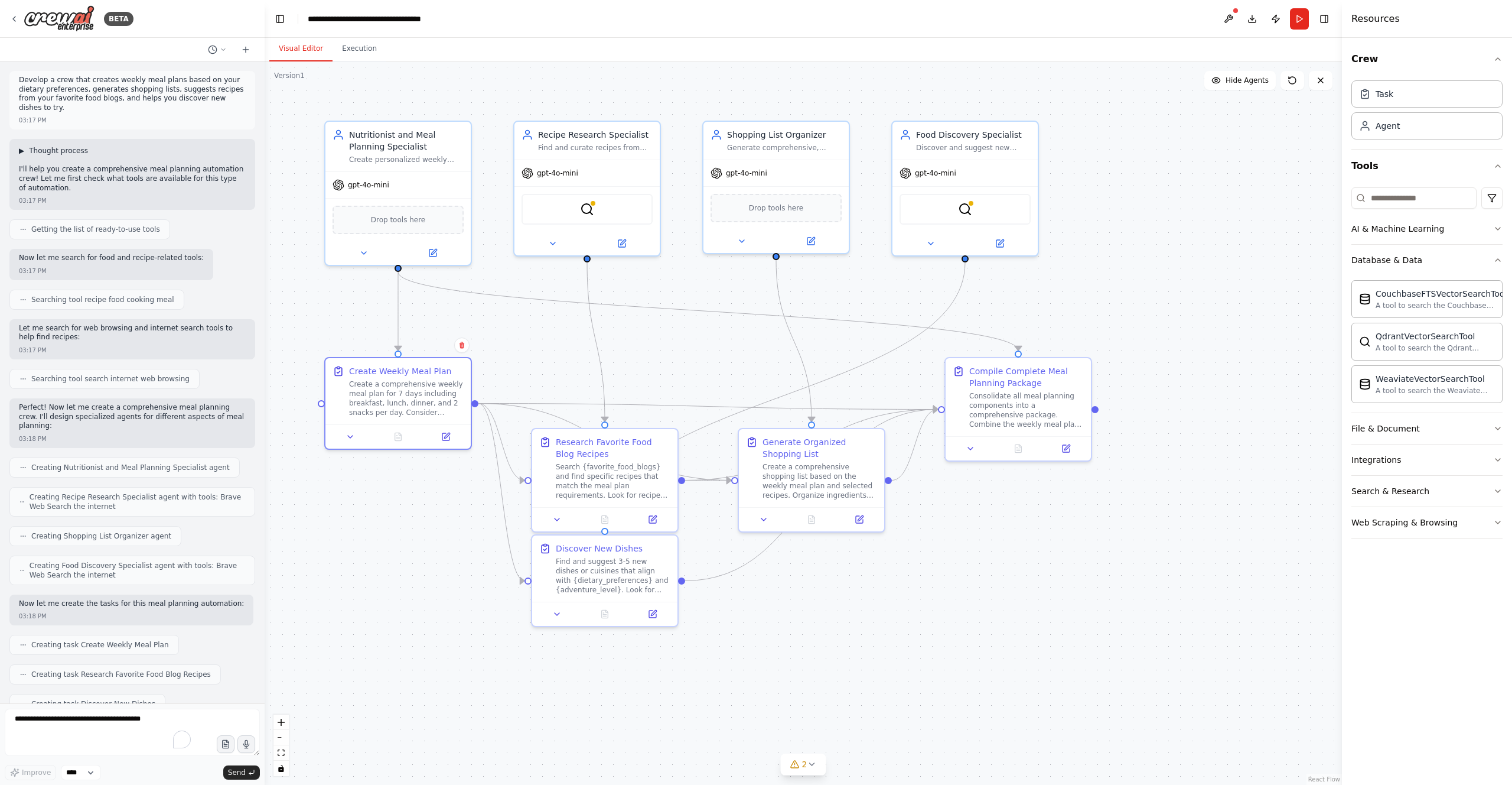
click at [23, 150] on span "▶" at bounding box center [21, 151] width 5 height 10
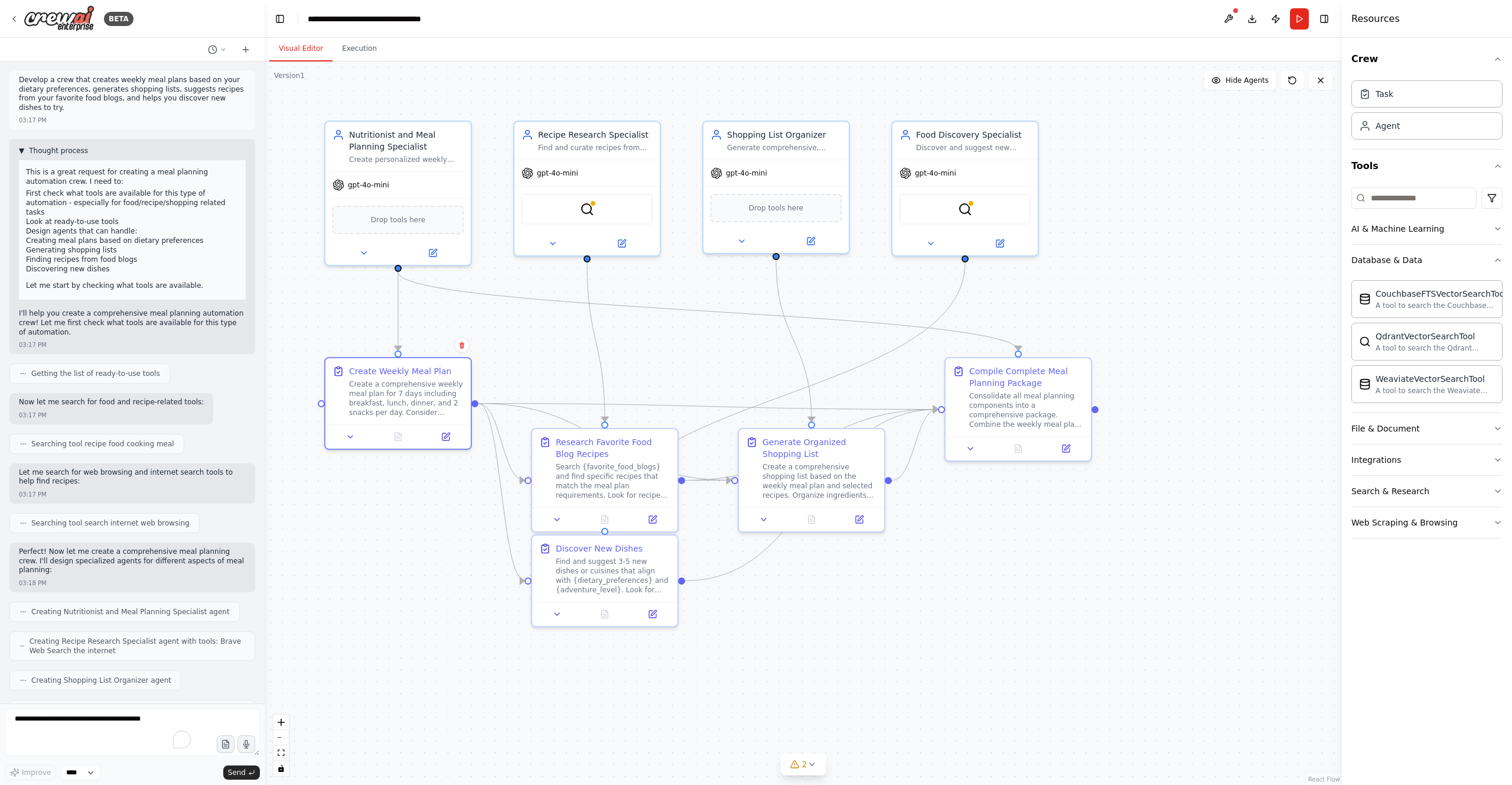
click at [23, 150] on span "▼" at bounding box center [21, 151] width 5 height 10
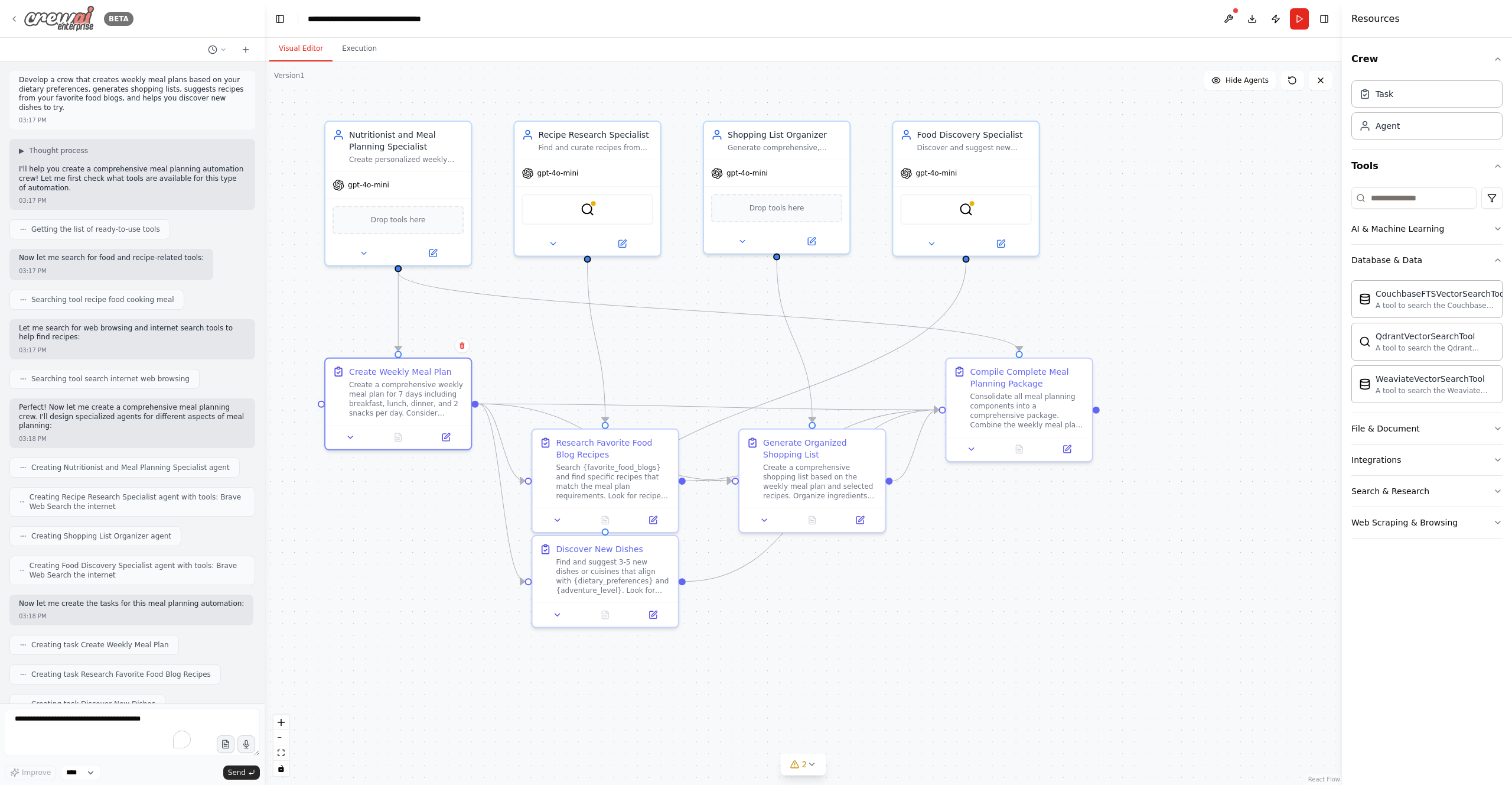
click at [14, 16] on icon at bounding box center [14, 18] width 10 height 10
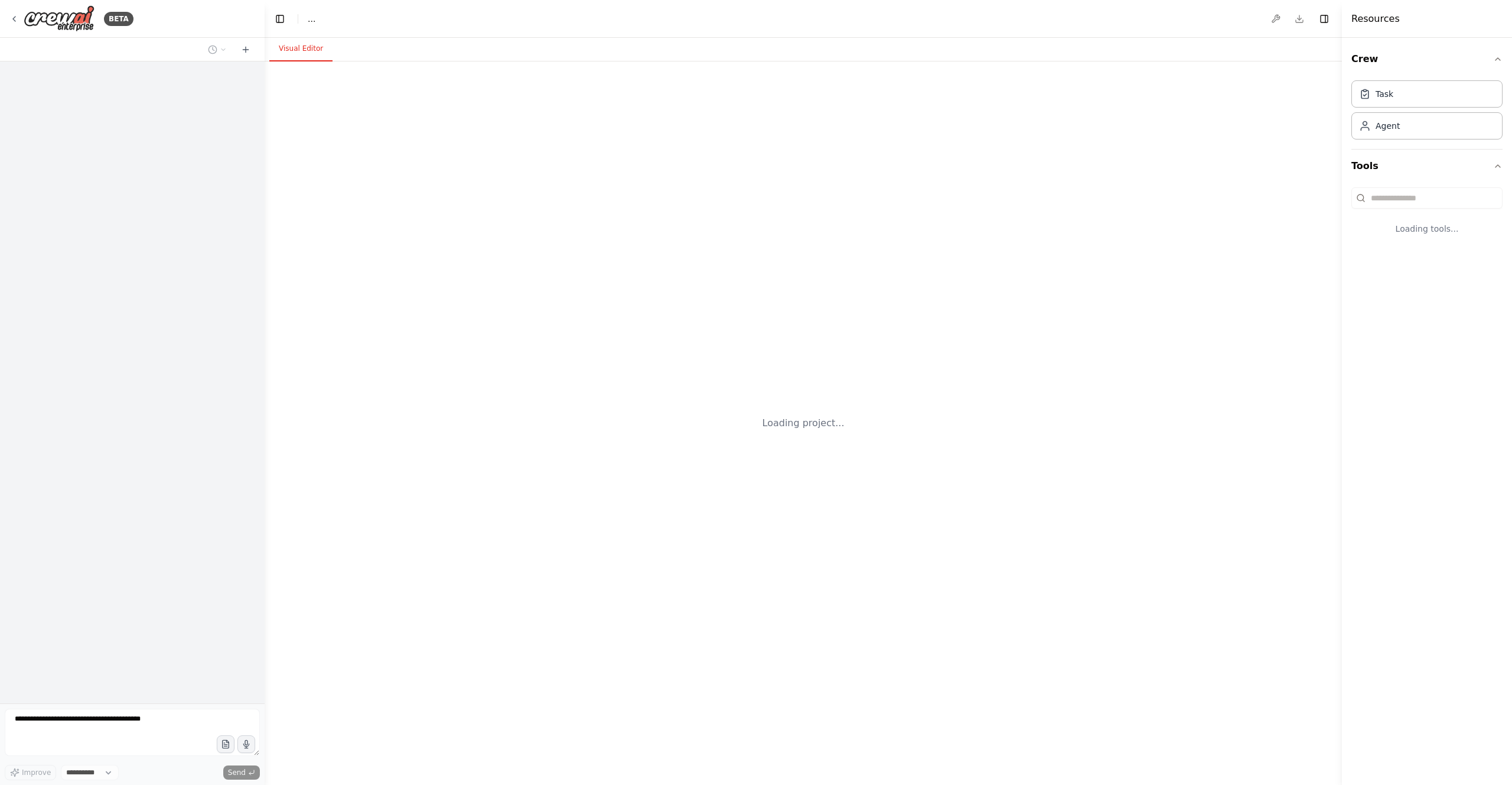
select select "****"
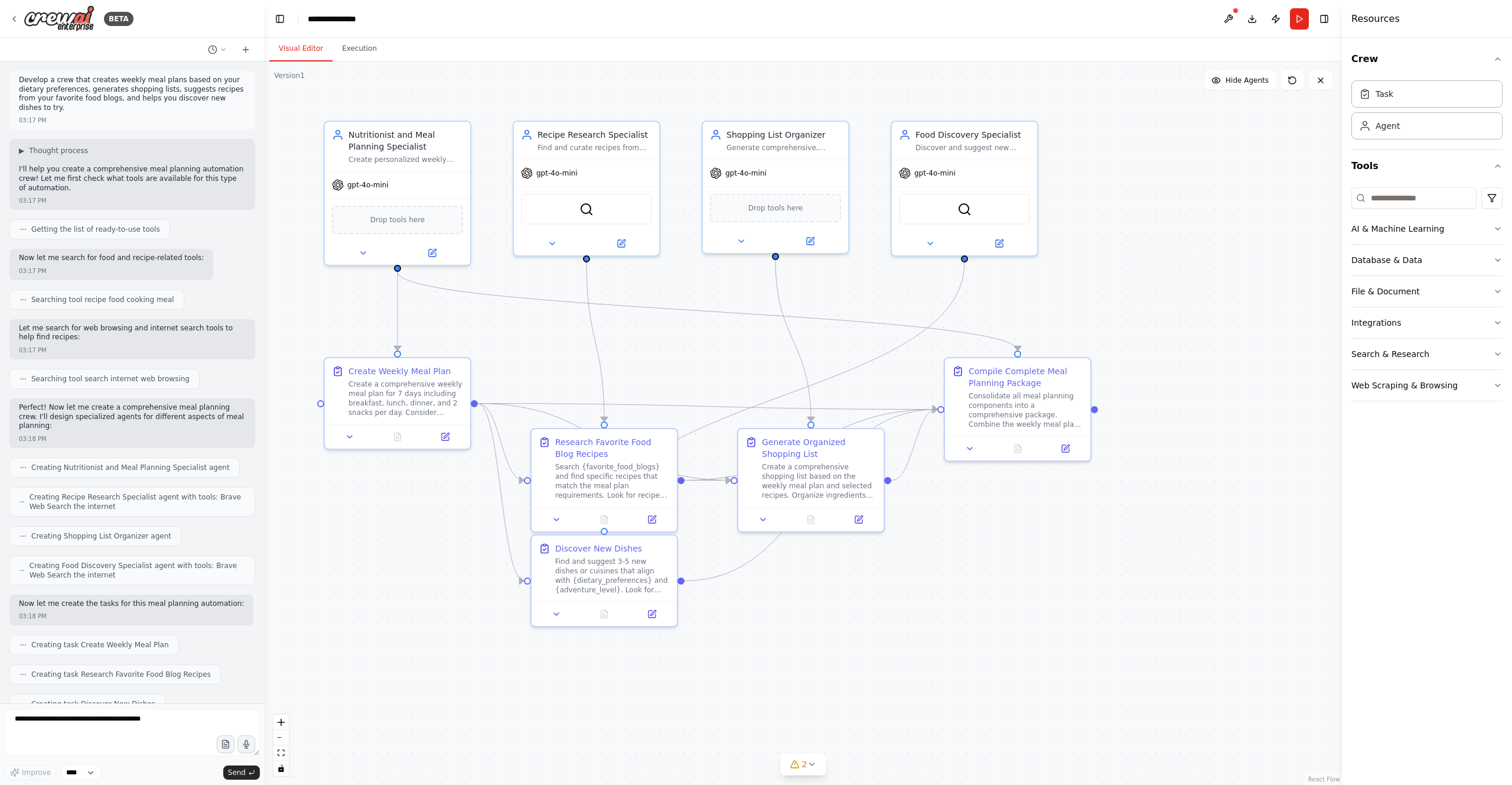
scroll to position [912, 0]
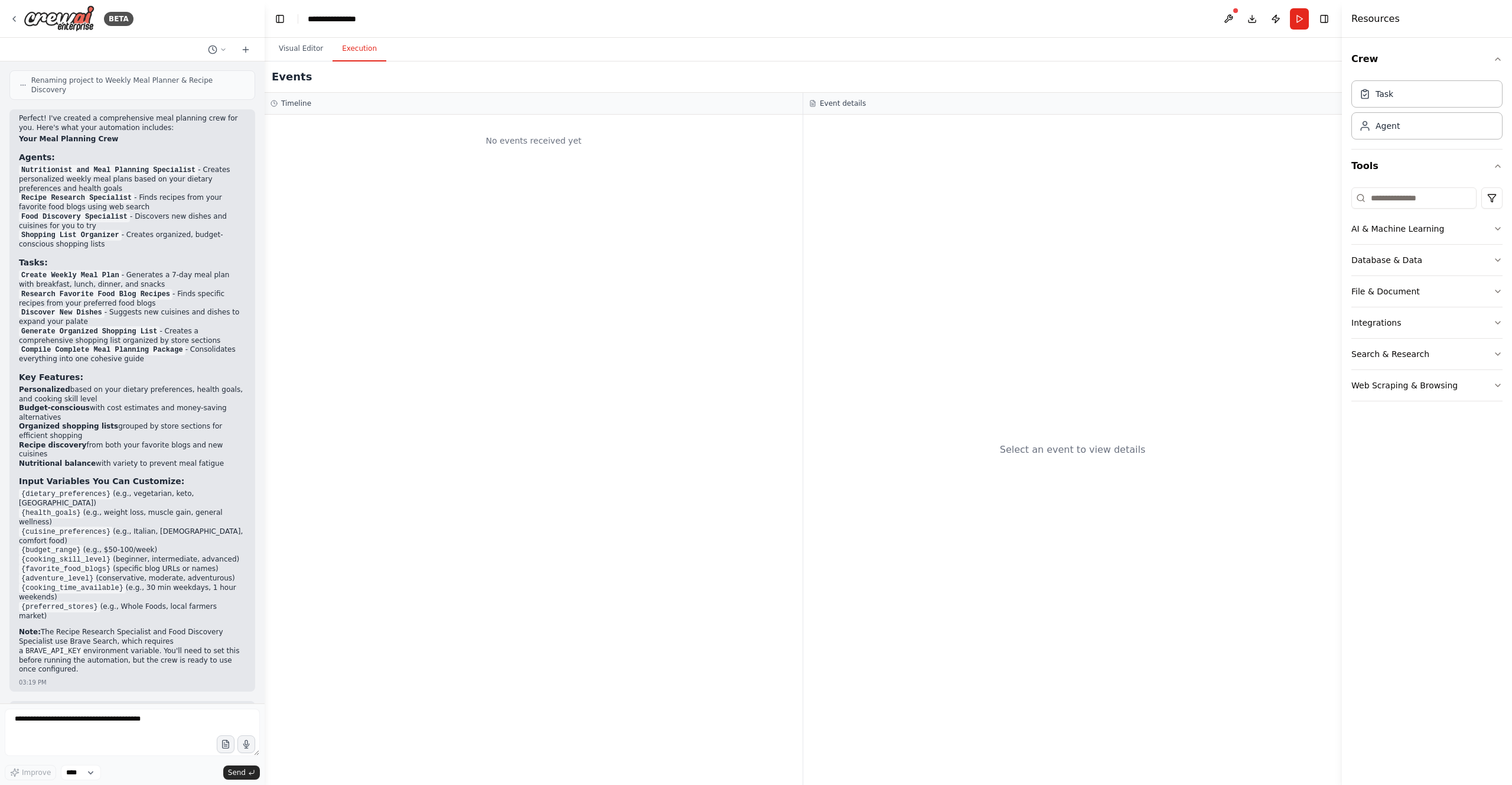
click at [349, 54] on button "Execution" at bounding box center [360, 49] width 54 height 25
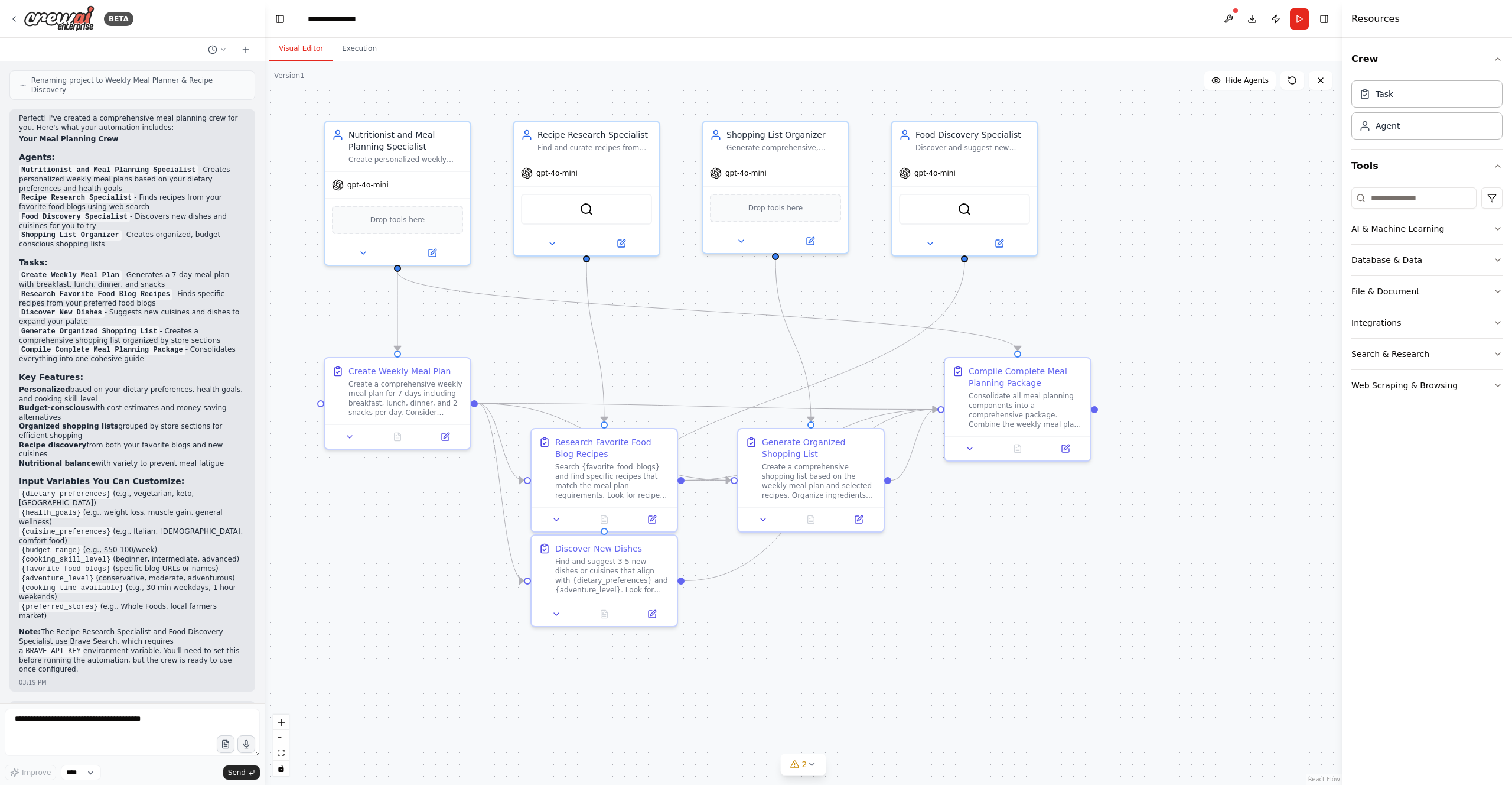
click at [300, 48] on button "Visual Editor" at bounding box center [300, 49] width 63 height 25
click at [1236, 20] on button at bounding box center [1228, 18] width 19 height 21
click at [1293, 21] on button "Run" at bounding box center [1299, 18] width 19 height 21
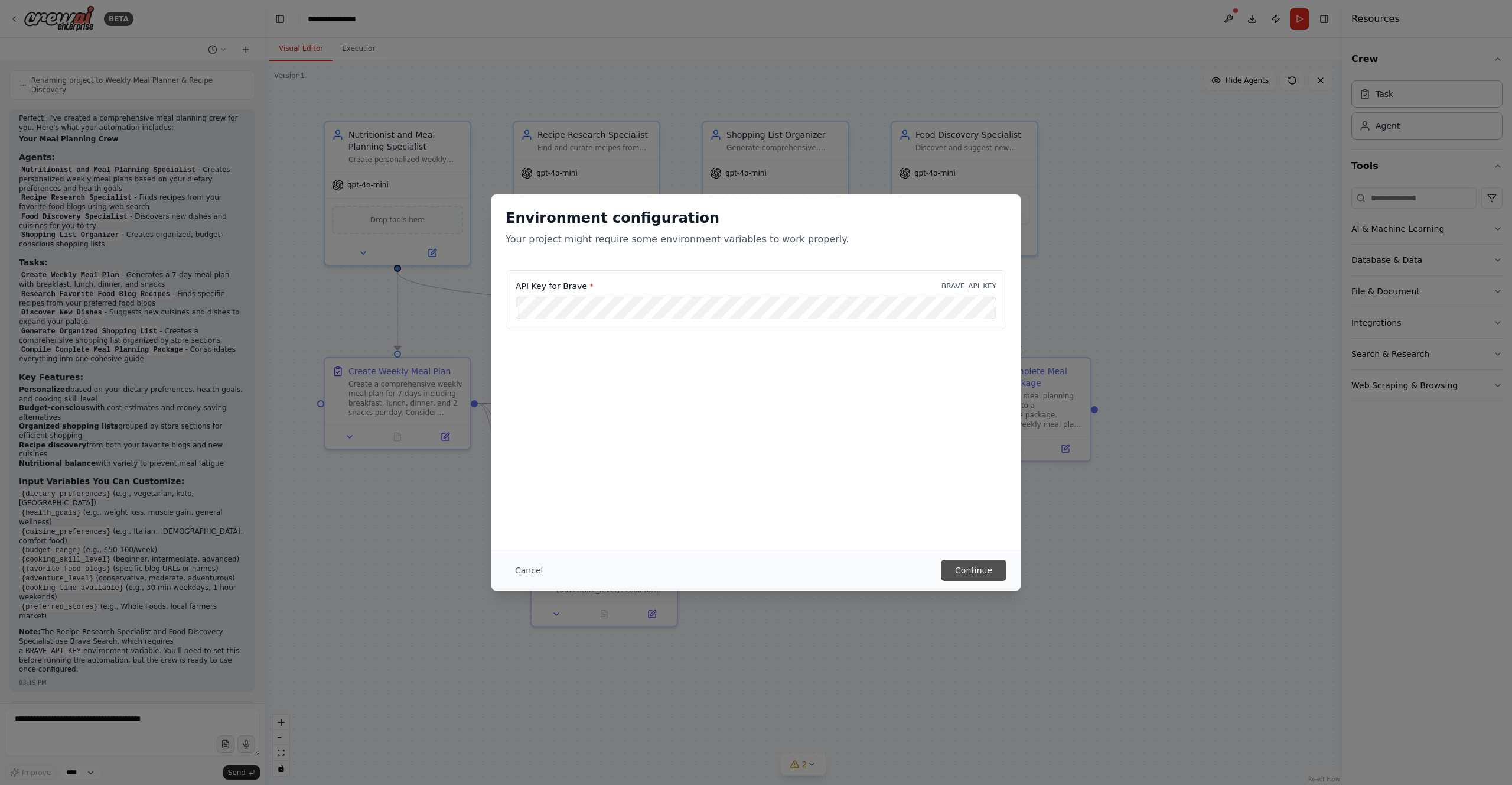
click at [986, 569] on button "Continue" at bounding box center [974, 570] width 66 height 21
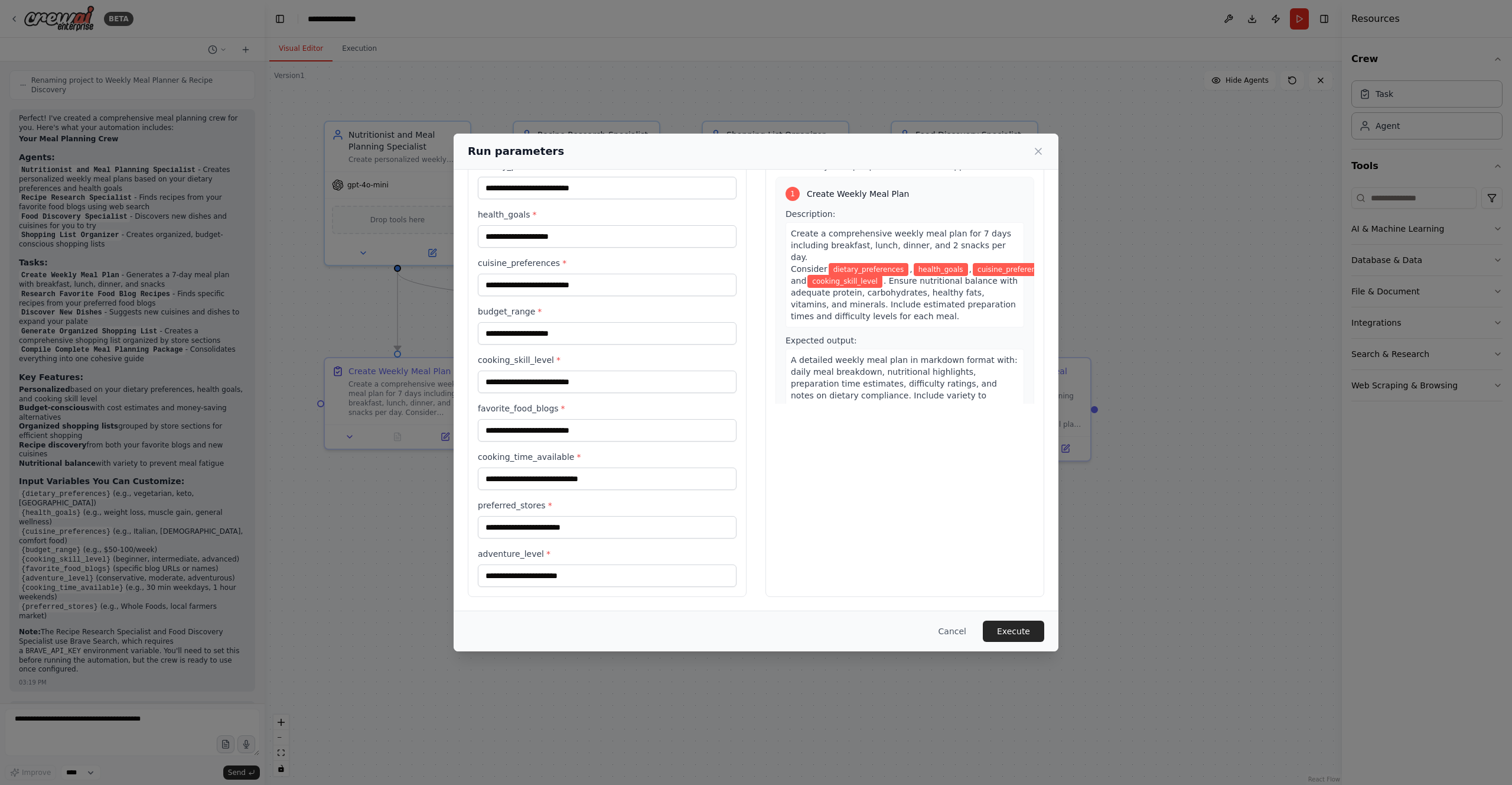
scroll to position [0, 0]
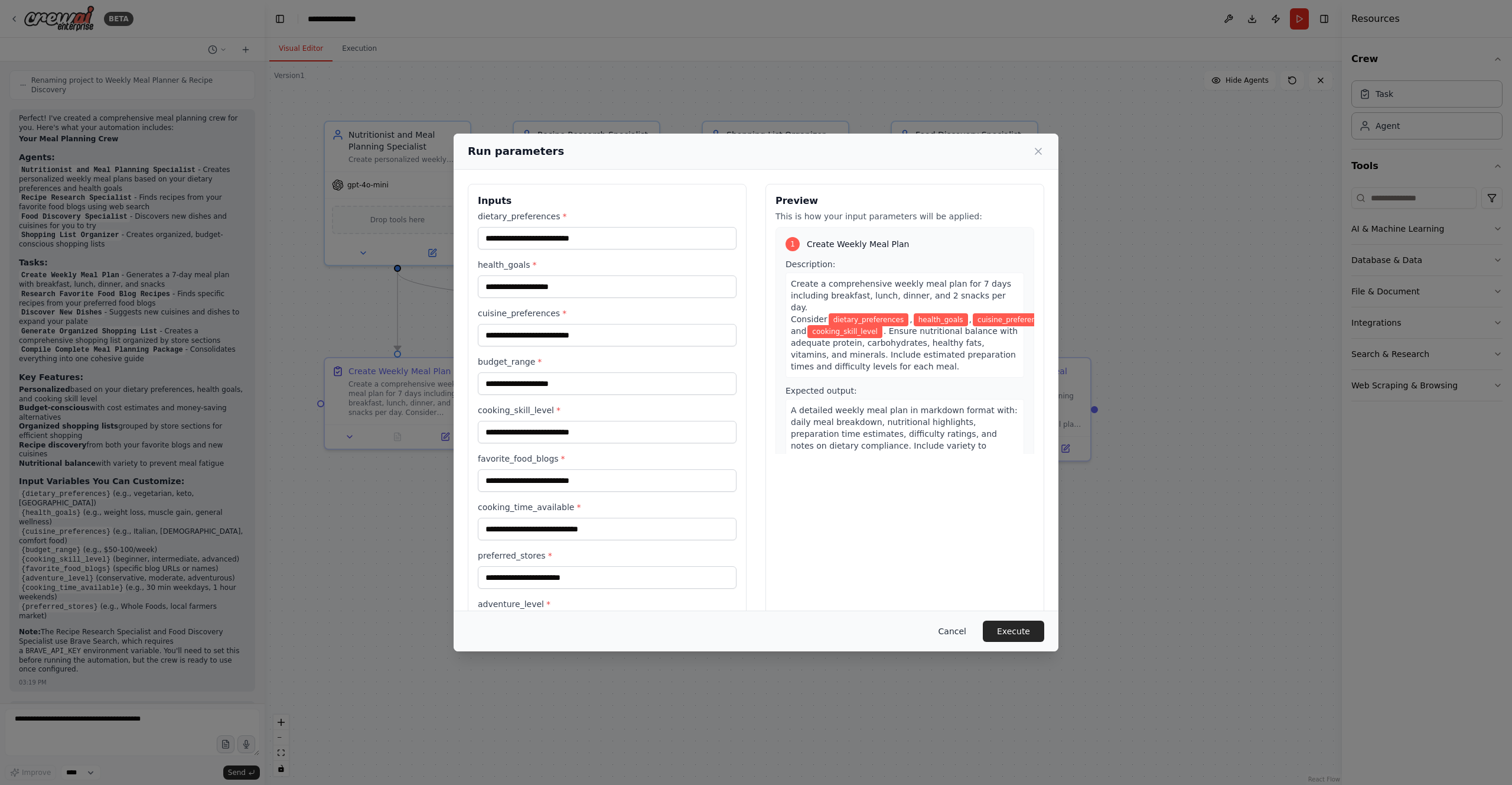
click at [958, 629] on button "Cancel" at bounding box center [953, 631] width 47 height 21
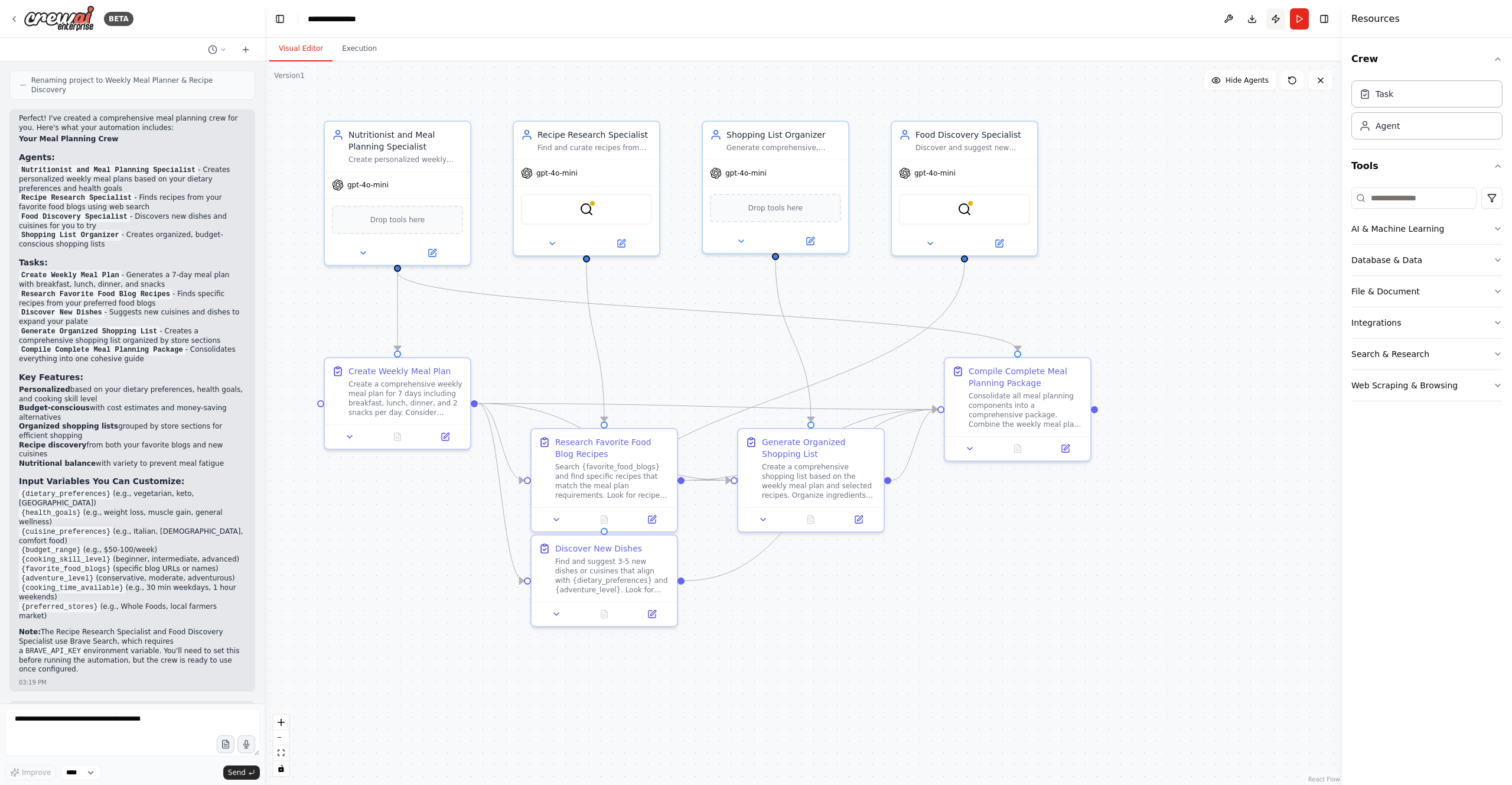
drag, startPoint x: 1299, startPoint y: 18, endPoint x: 1285, endPoint y: 27, distance: 16.6
click at [1298, 18] on button "Run" at bounding box center [1299, 18] width 19 height 21
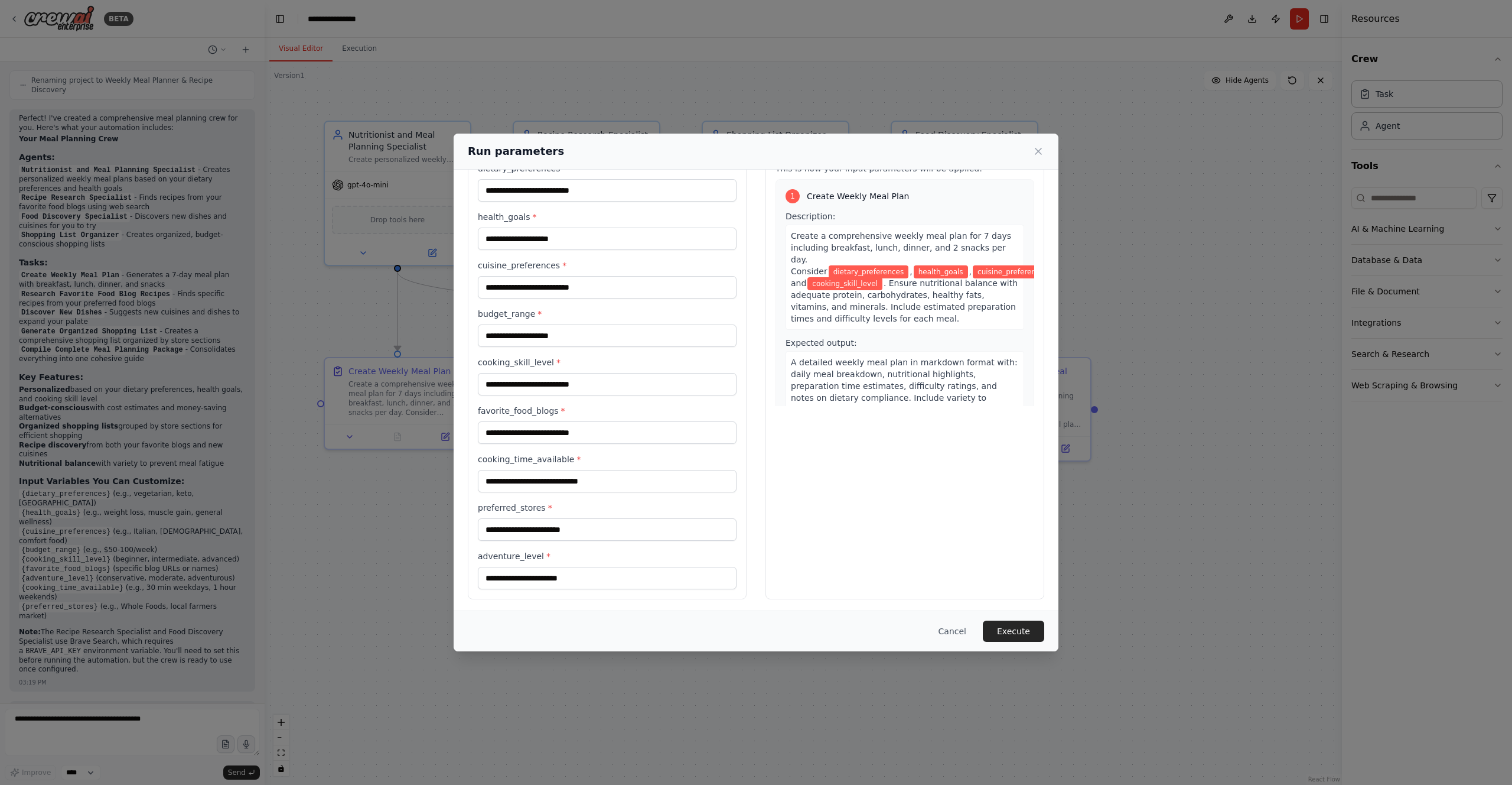
scroll to position [50, 0]
